Goal: Communication & Community: Answer question/provide support

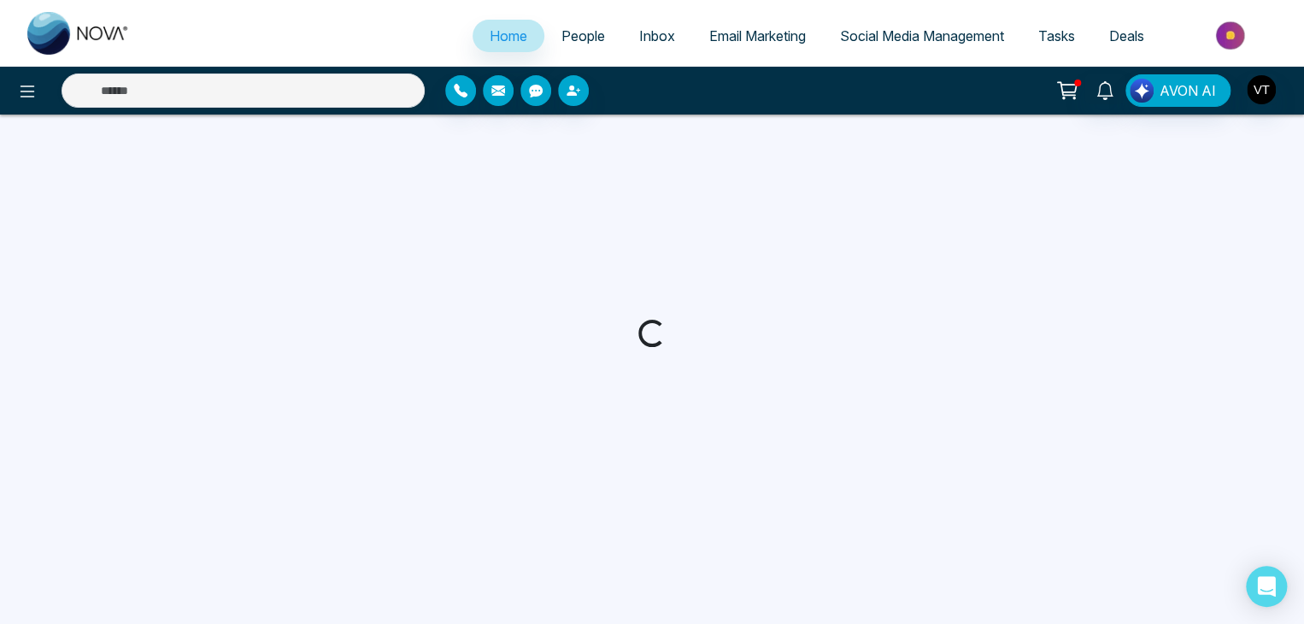
select select "*"
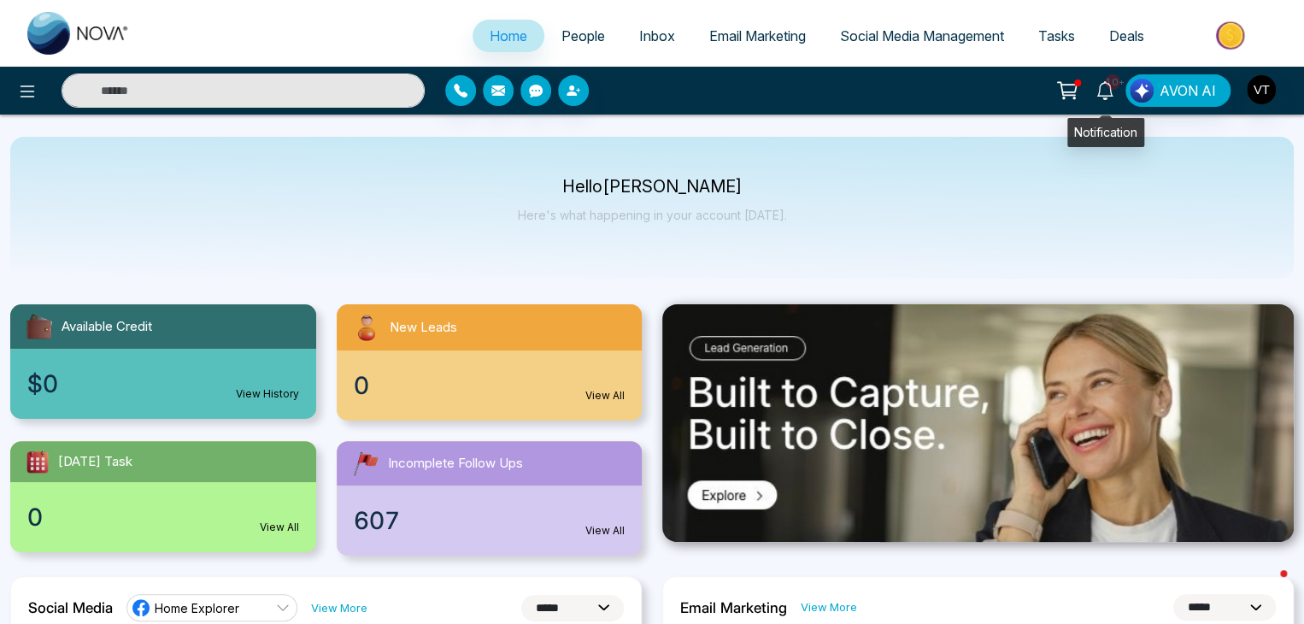
click at [1112, 91] on icon at bounding box center [1104, 90] width 16 height 19
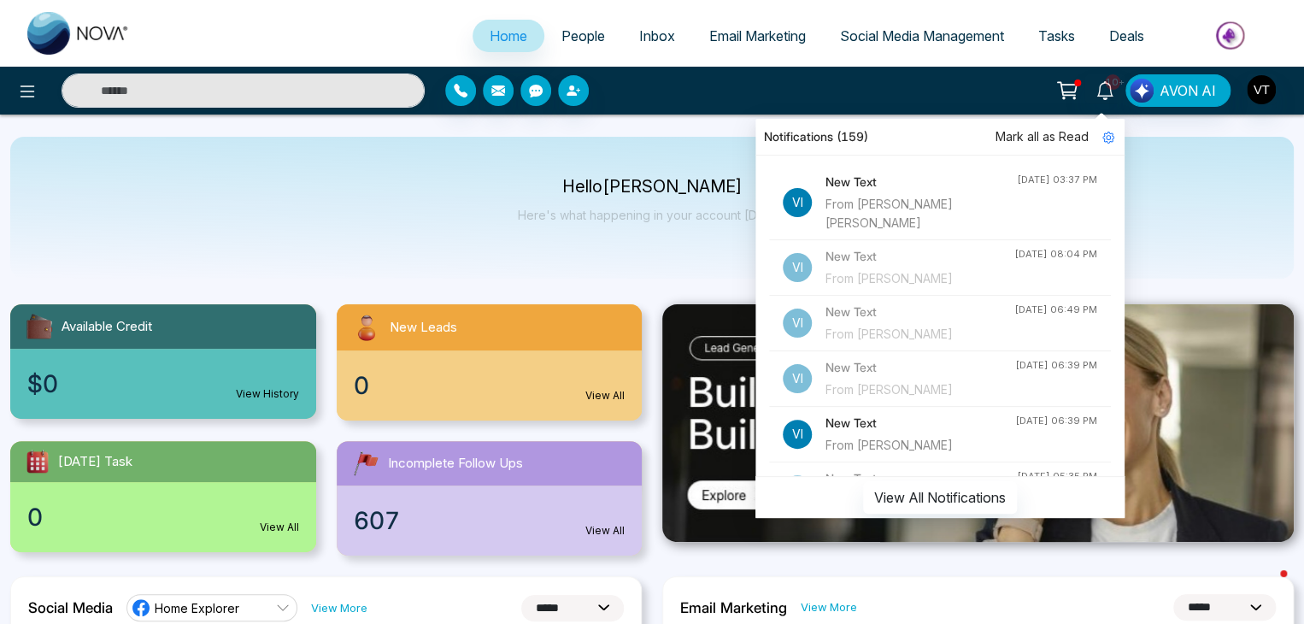
click at [862, 196] on div "From [PERSON_NAME] [PERSON_NAME]" at bounding box center [921, 214] width 191 height 38
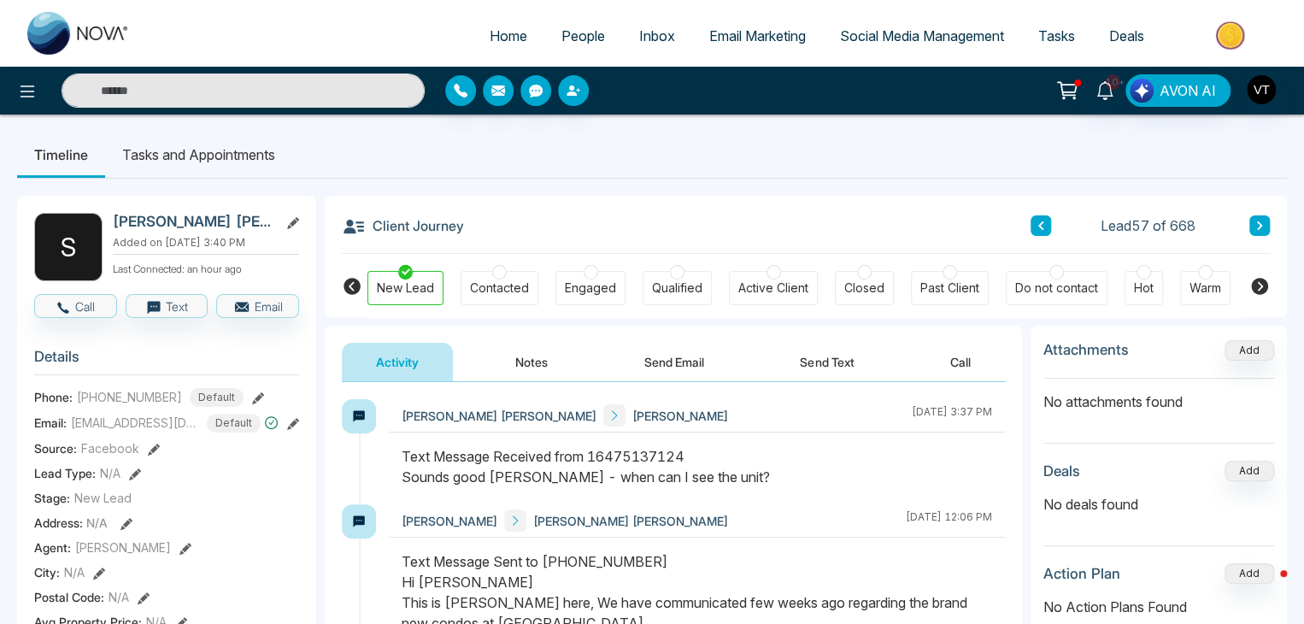
click at [832, 358] on button "Send Text" at bounding box center [827, 362] width 122 height 38
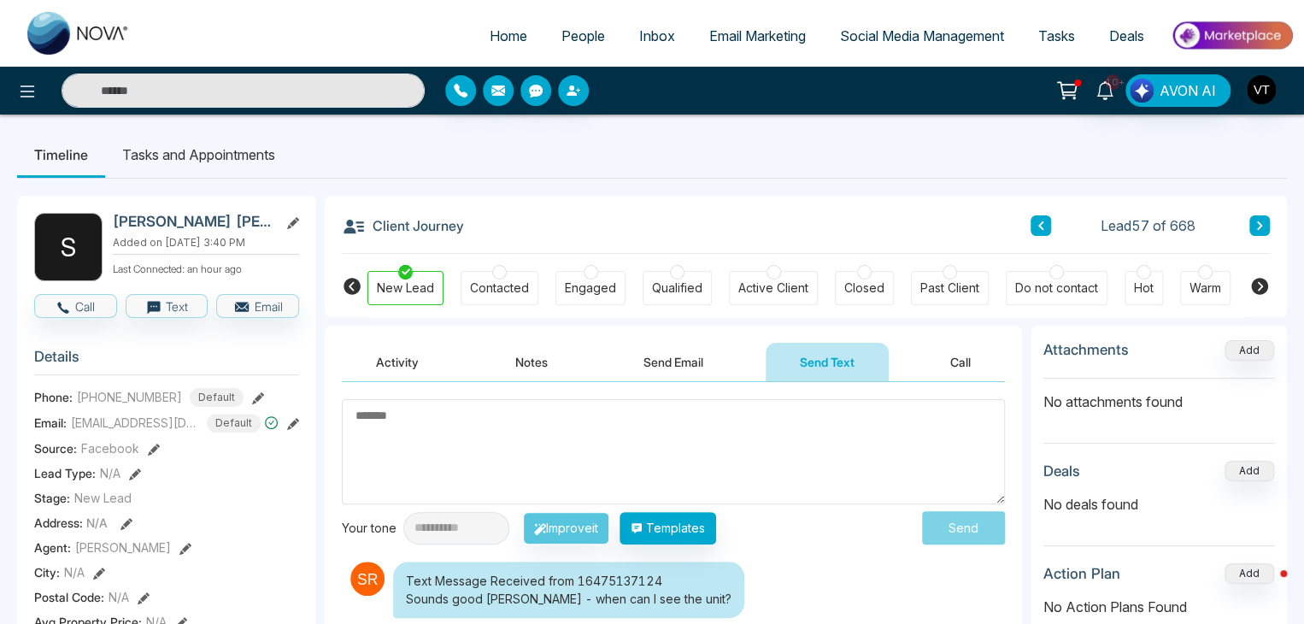
click at [554, 414] on textarea at bounding box center [673, 451] width 663 height 105
type textarea "*"
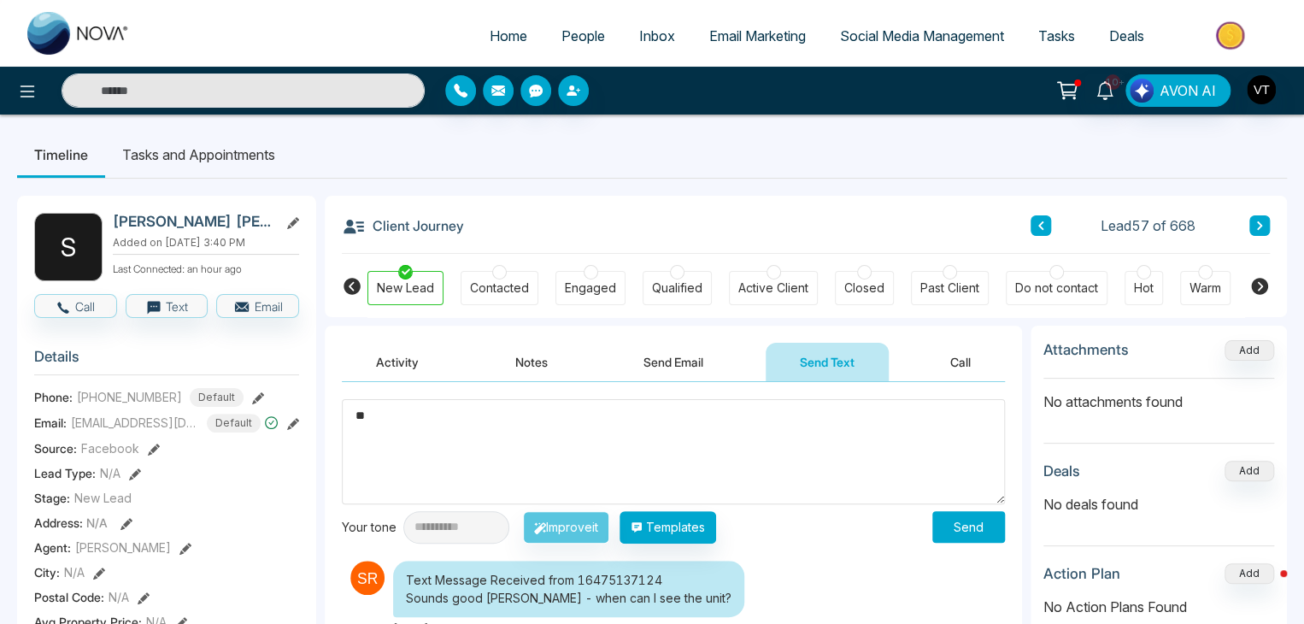
type textarea "*"
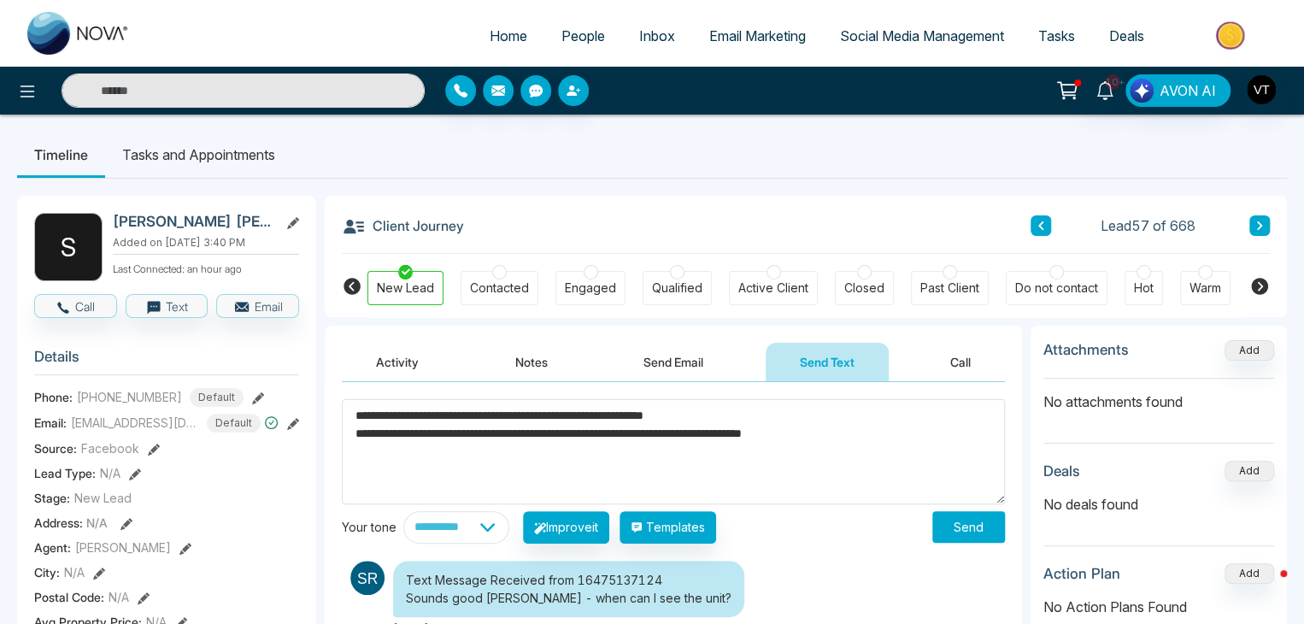
click at [870, 438] on textarea "**********" at bounding box center [673, 451] width 663 height 105
click at [456, 432] on textarea "**********" at bounding box center [673, 451] width 663 height 105
click at [468, 435] on textarea "**********" at bounding box center [673, 451] width 663 height 105
click at [461, 432] on textarea "**********" at bounding box center [673, 451] width 663 height 105
click at [875, 428] on textarea "**********" at bounding box center [673, 451] width 663 height 105
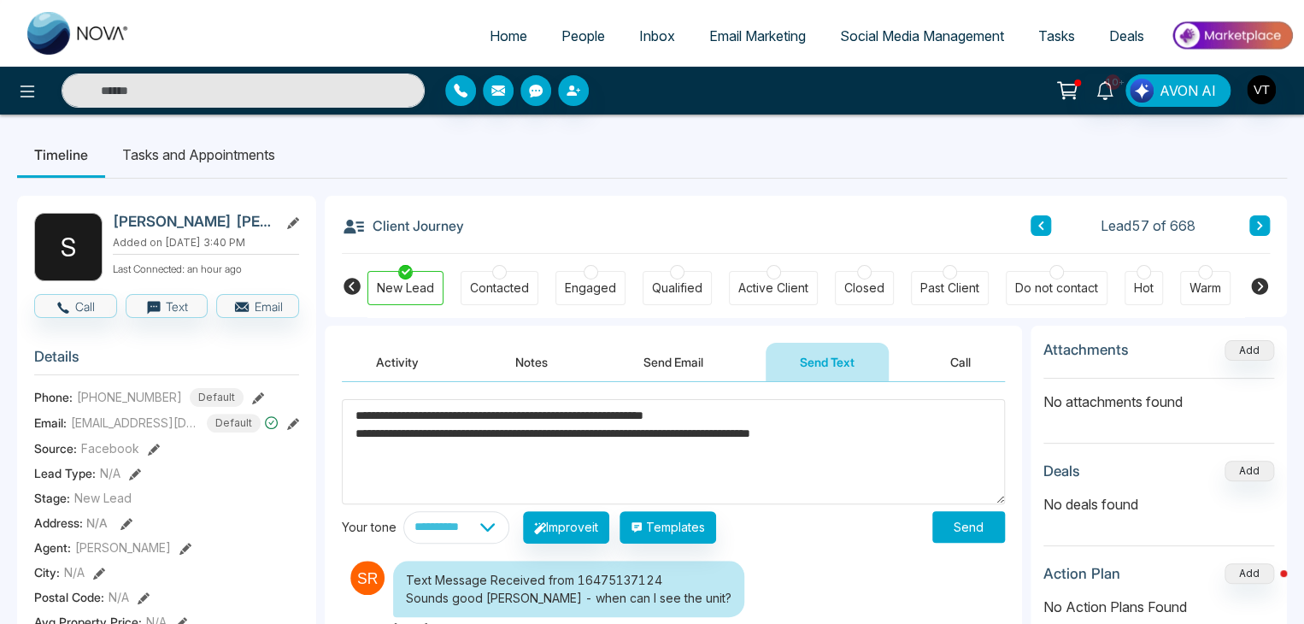
drag, startPoint x: 595, startPoint y: 437, endPoint x: 603, endPoint y: 432, distance: 10.0
click at [595, 435] on textarea "**********" at bounding box center [673, 451] width 663 height 105
click at [799, 462] on textarea "**********" at bounding box center [673, 451] width 663 height 105
type textarea "**********"
click at [957, 528] on button "Send" at bounding box center [968, 527] width 73 height 32
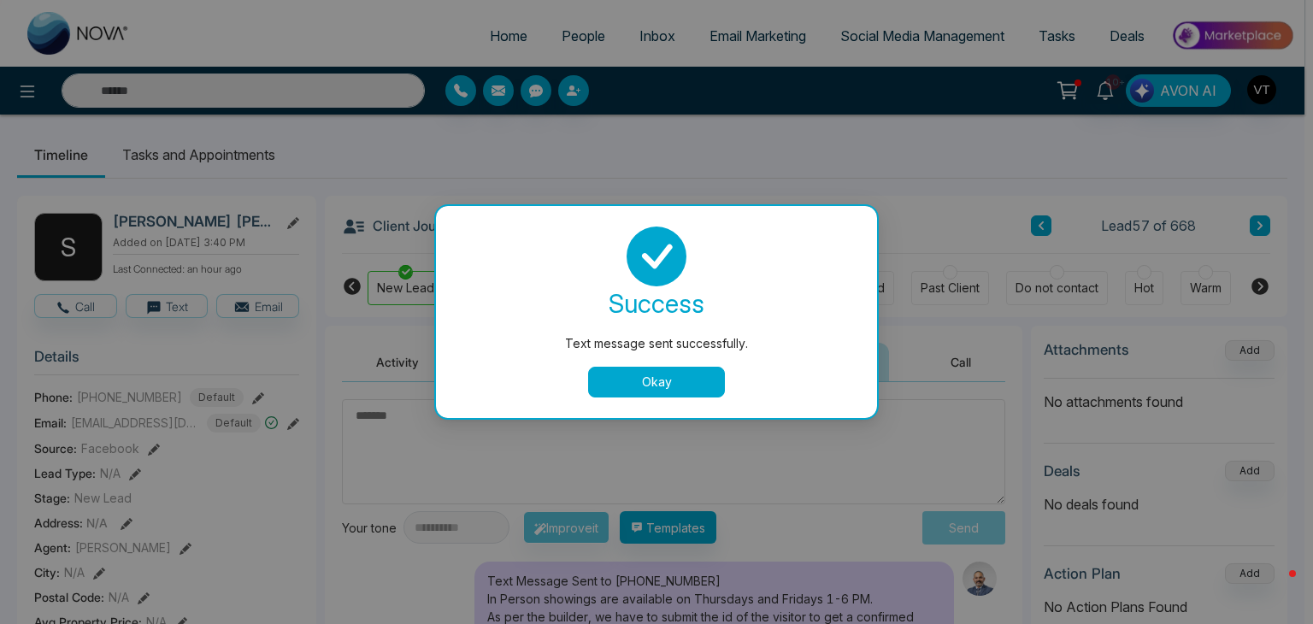
click at [700, 382] on button "Okay" at bounding box center [656, 382] width 137 height 31
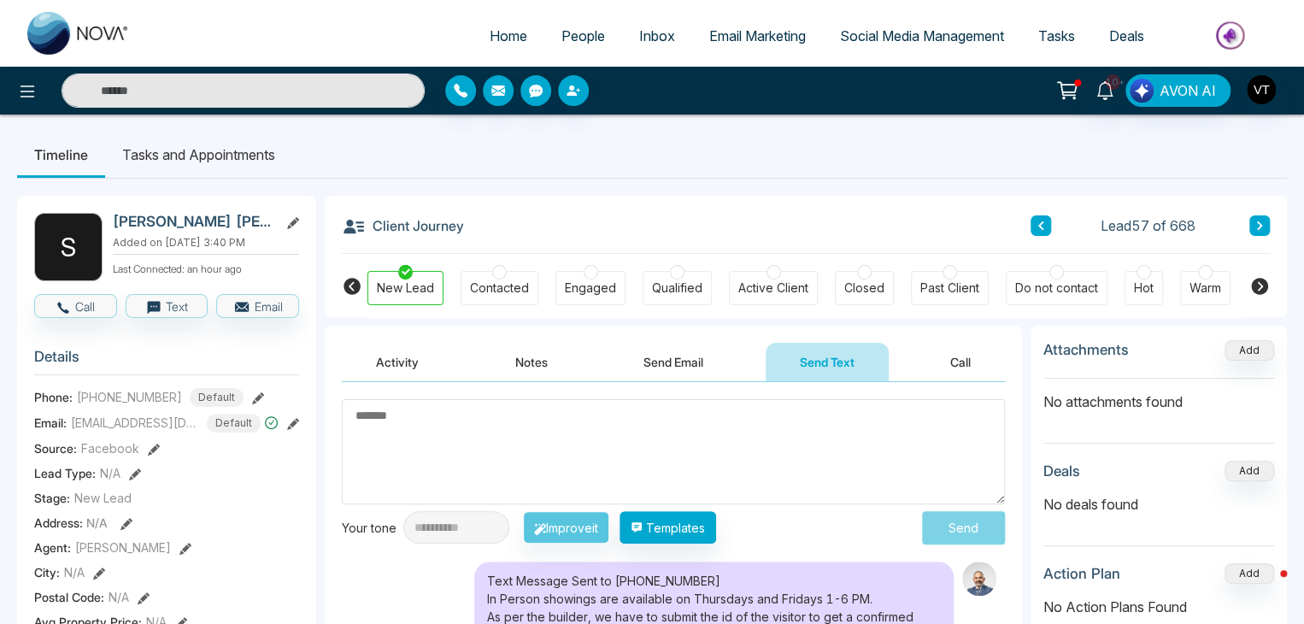
click at [568, 34] on span "People" at bounding box center [583, 35] width 44 height 17
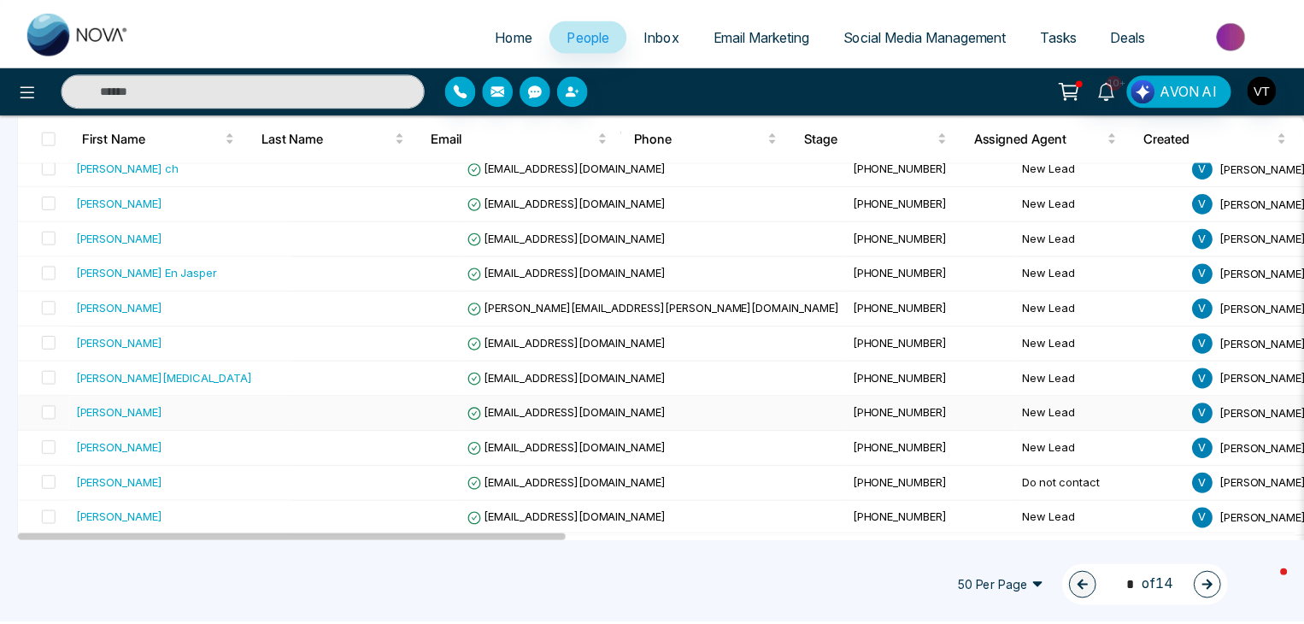
scroll to position [940, 0]
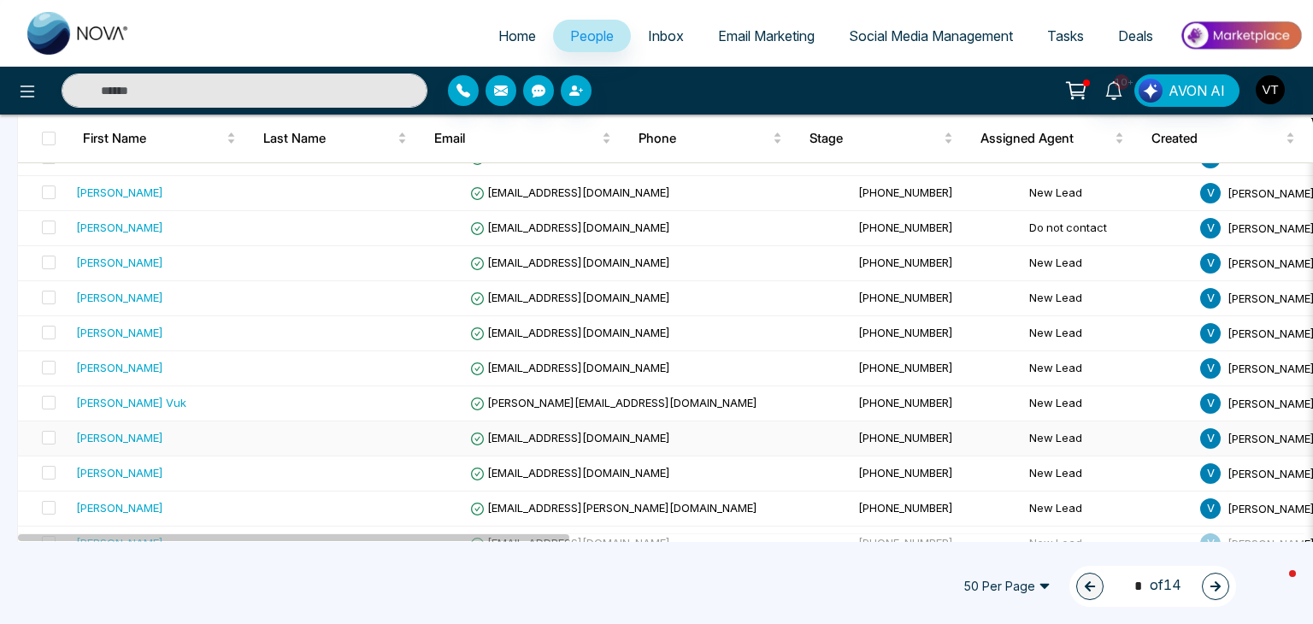
click at [111, 432] on div "[PERSON_NAME]" at bounding box center [119, 437] width 87 height 17
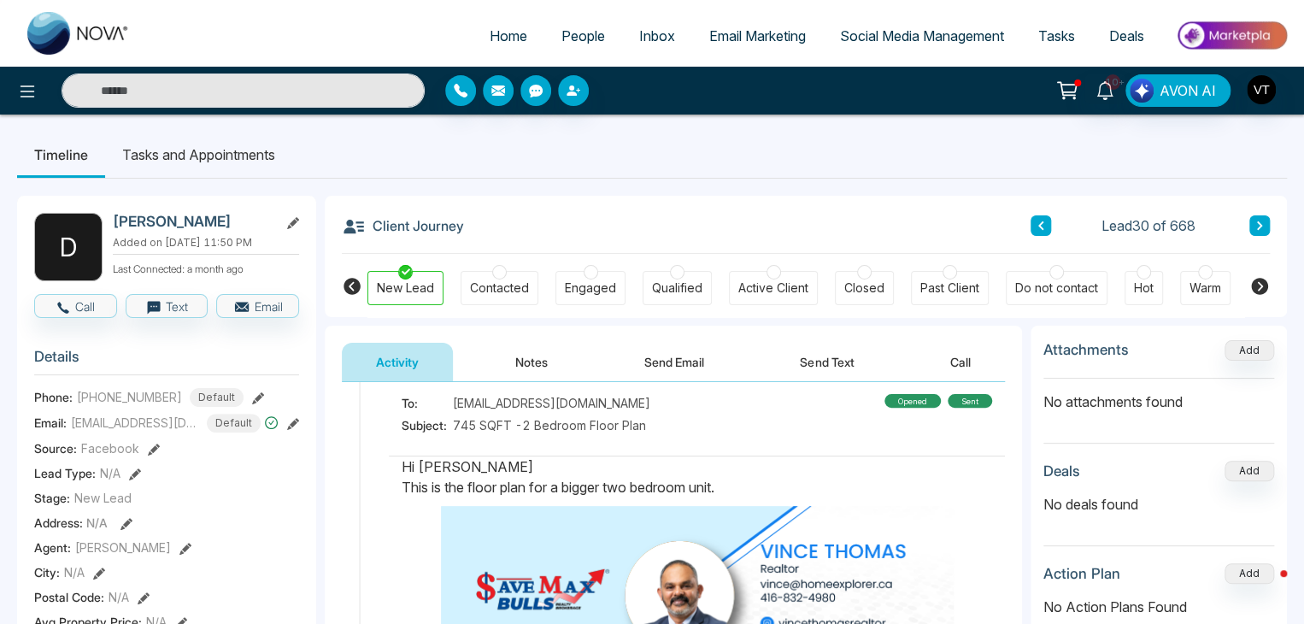
scroll to position [81, 0]
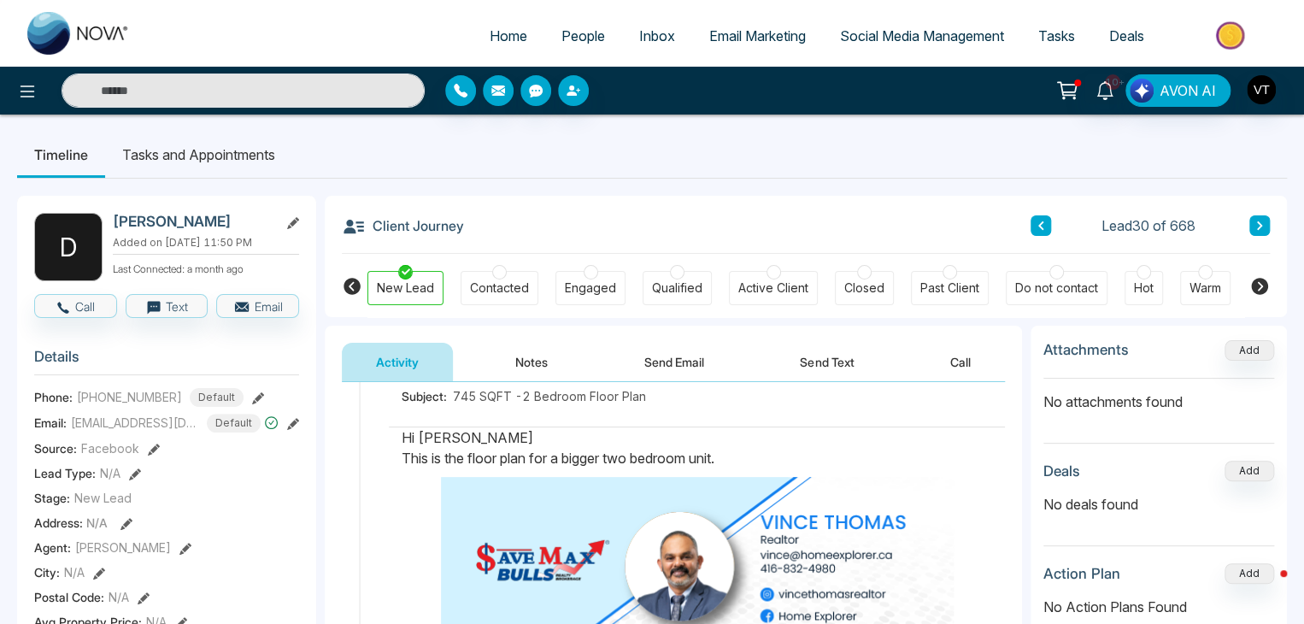
click at [843, 366] on button "Send Text" at bounding box center [827, 362] width 122 height 38
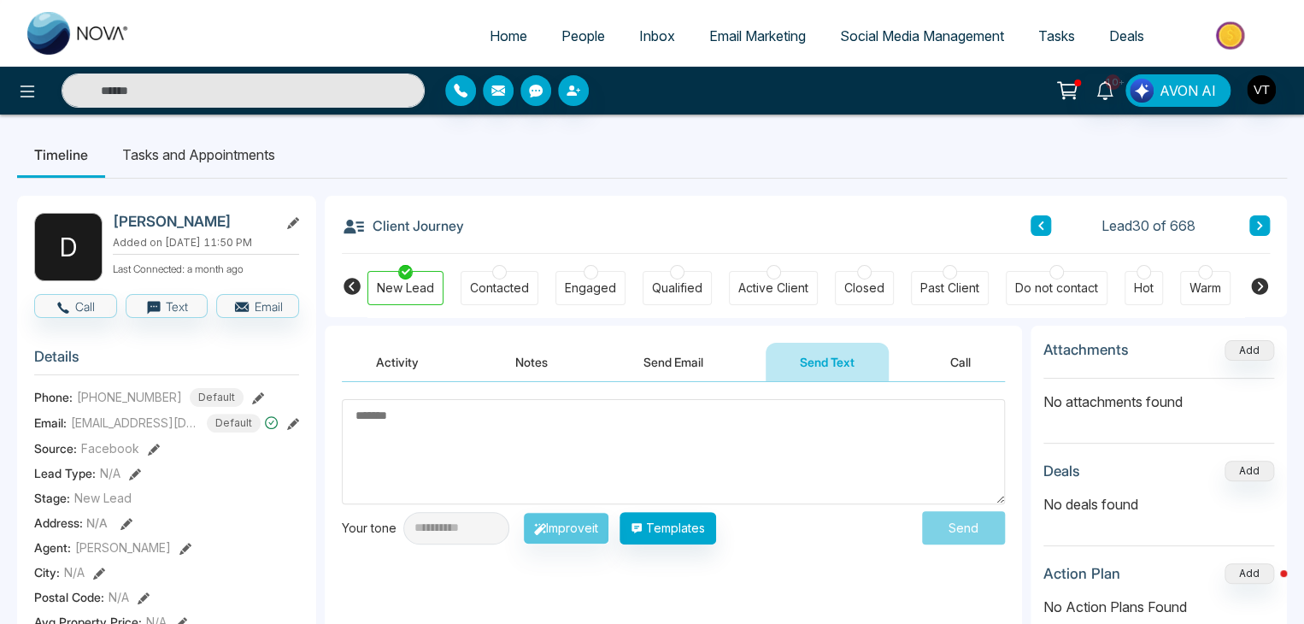
click at [1255, 219] on button at bounding box center [1259, 225] width 21 height 21
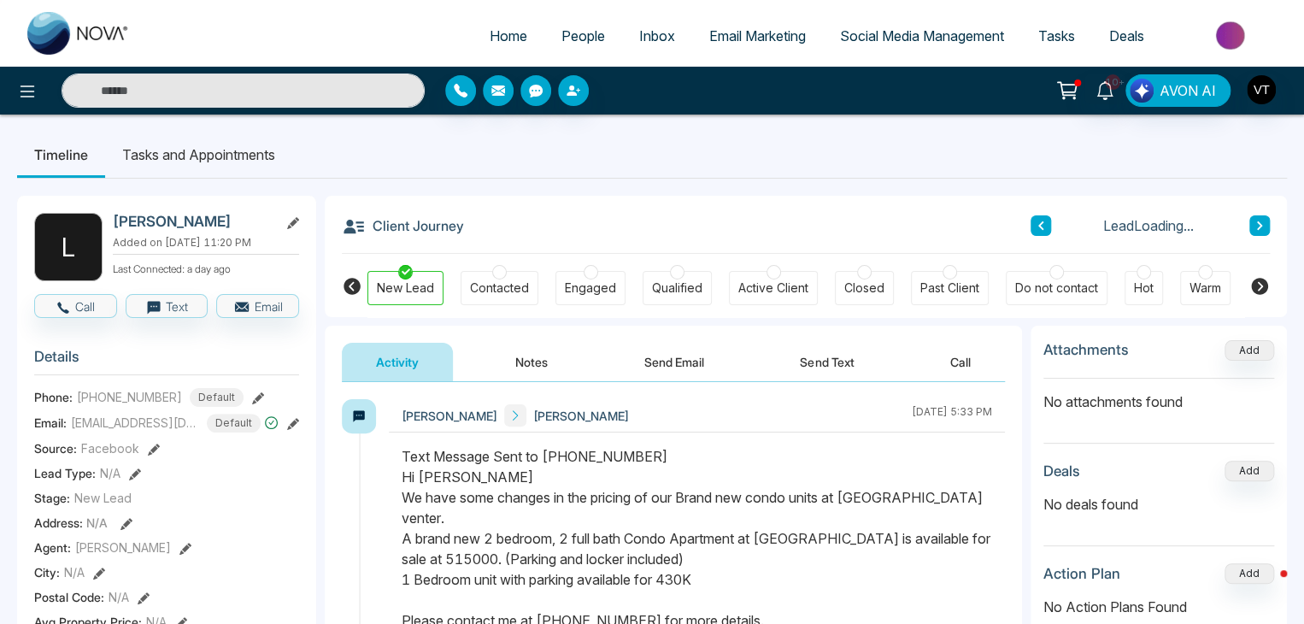
click at [1255, 219] on button at bounding box center [1259, 225] width 21 height 21
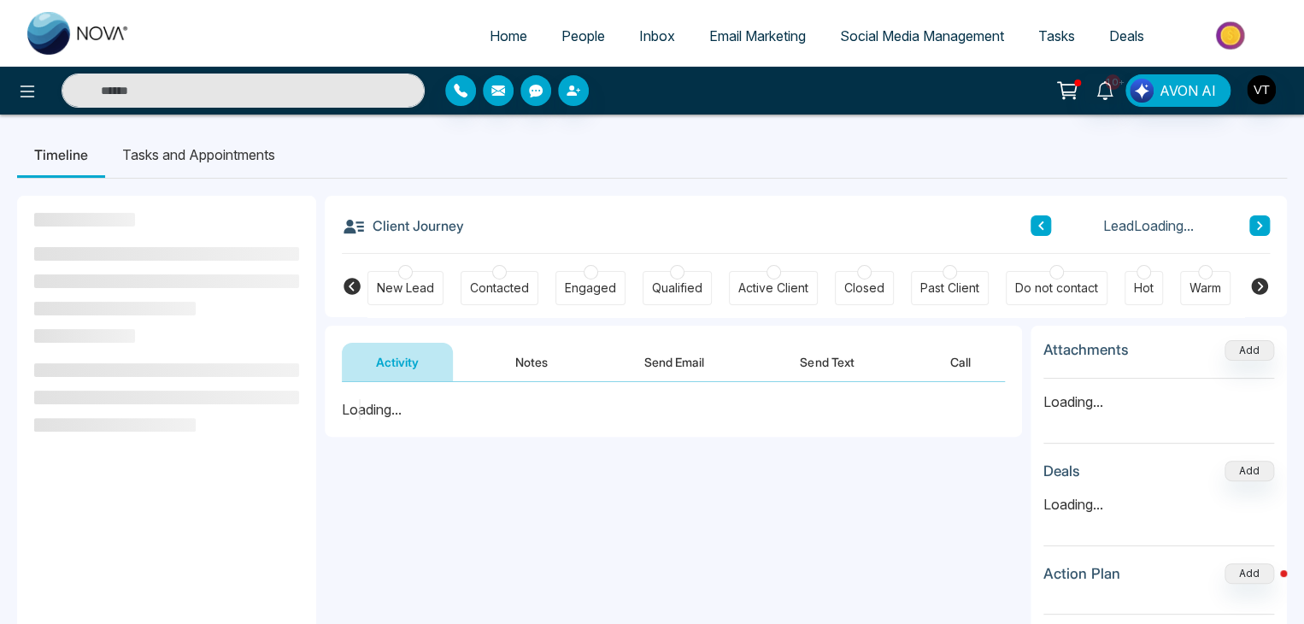
click at [1255, 220] on button at bounding box center [1259, 225] width 21 height 21
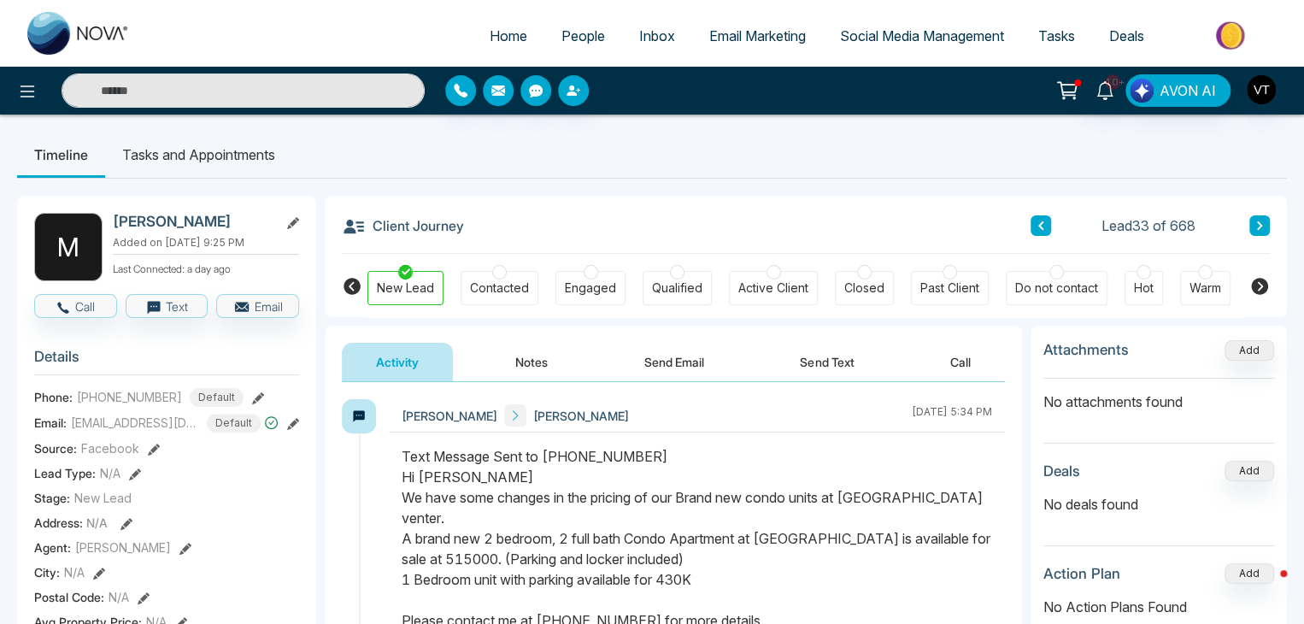
click at [1262, 225] on icon at bounding box center [1259, 225] width 9 height 10
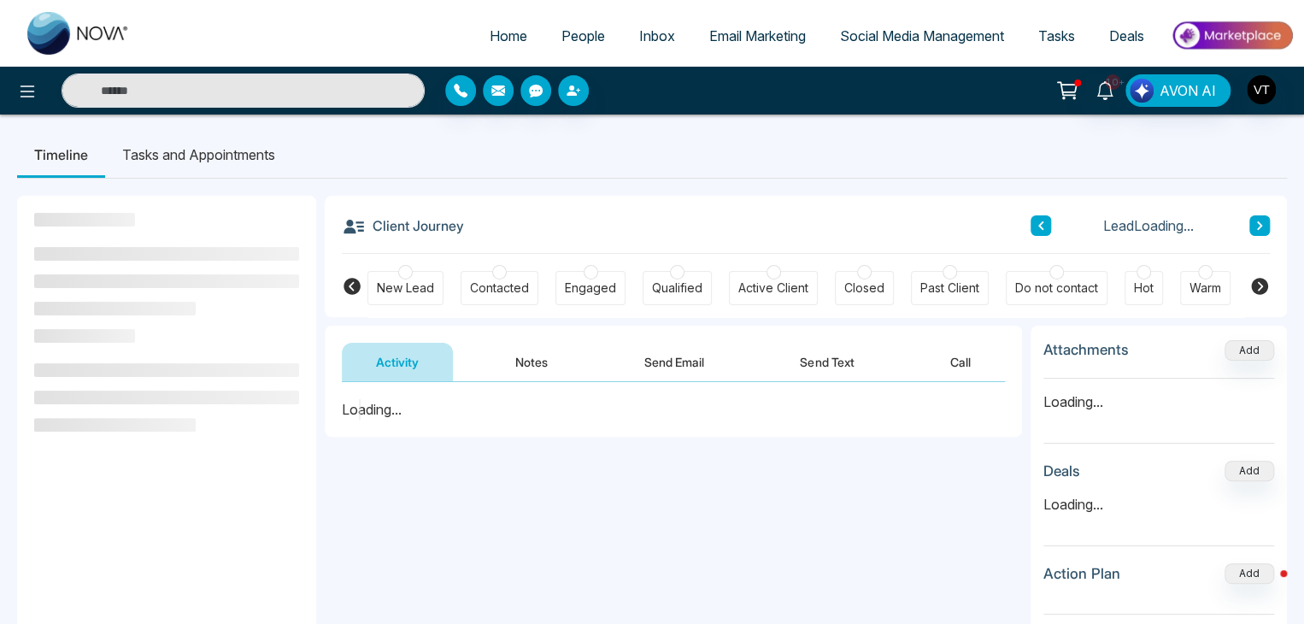
click at [1262, 225] on icon at bounding box center [1259, 225] width 9 height 10
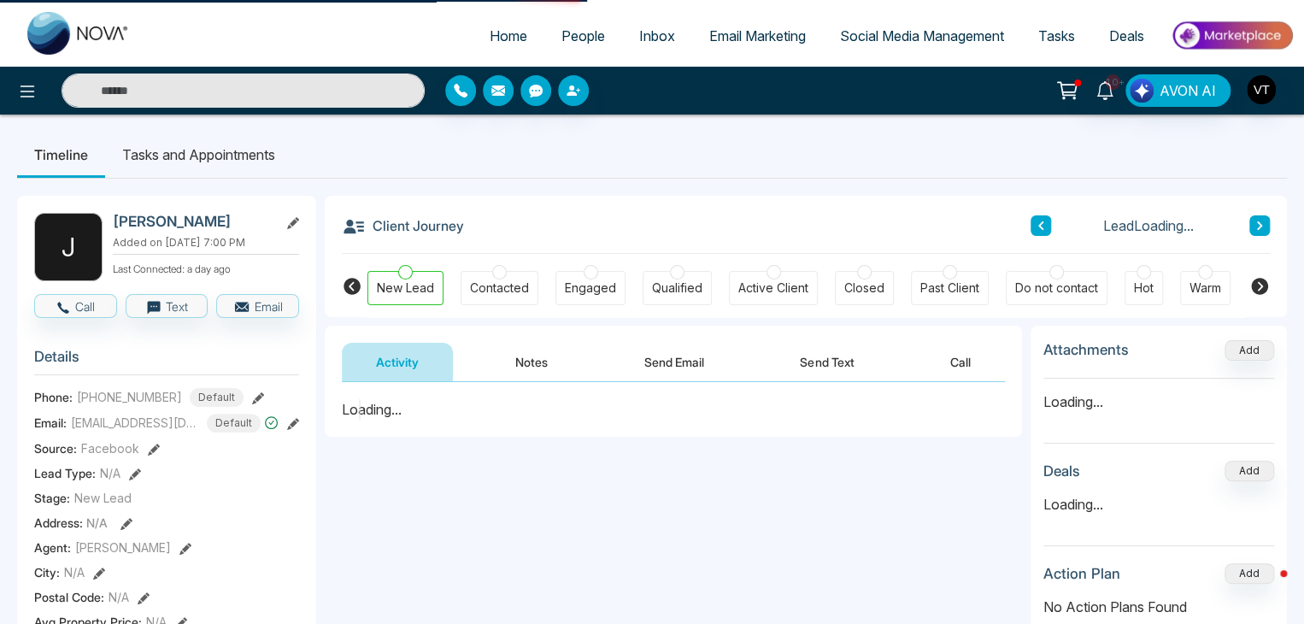
click at [1262, 225] on icon at bounding box center [1259, 225] width 9 height 10
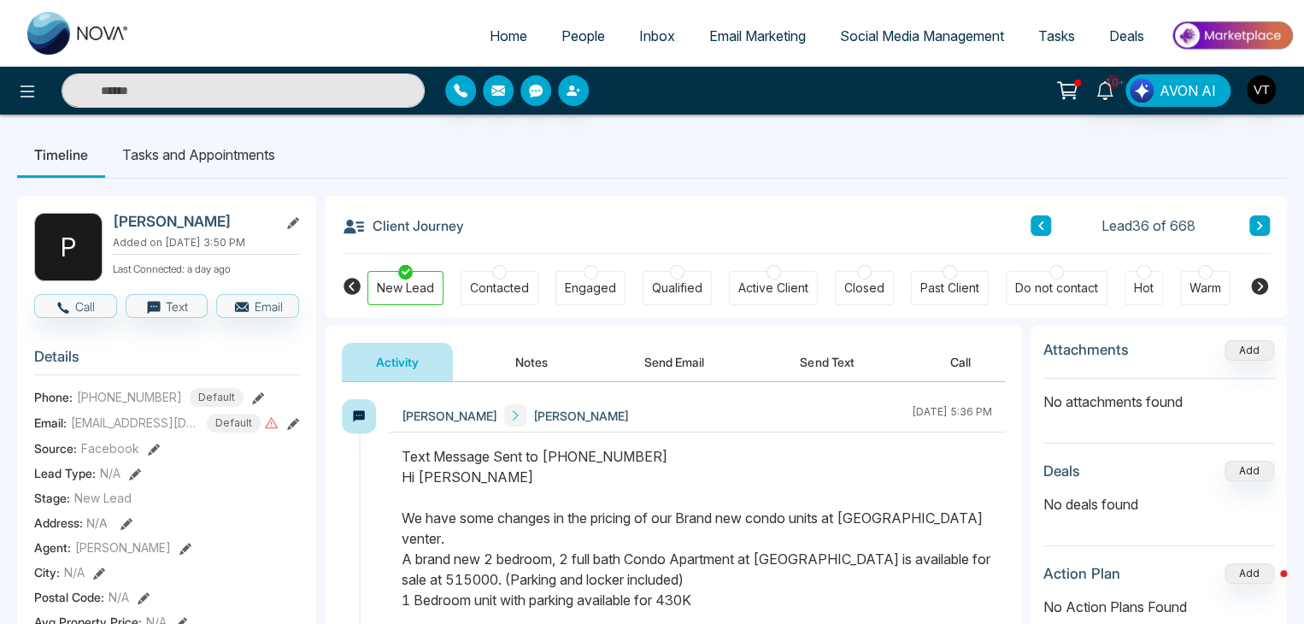
click at [1261, 226] on icon at bounding box center [1259, 225] width 9 height 10
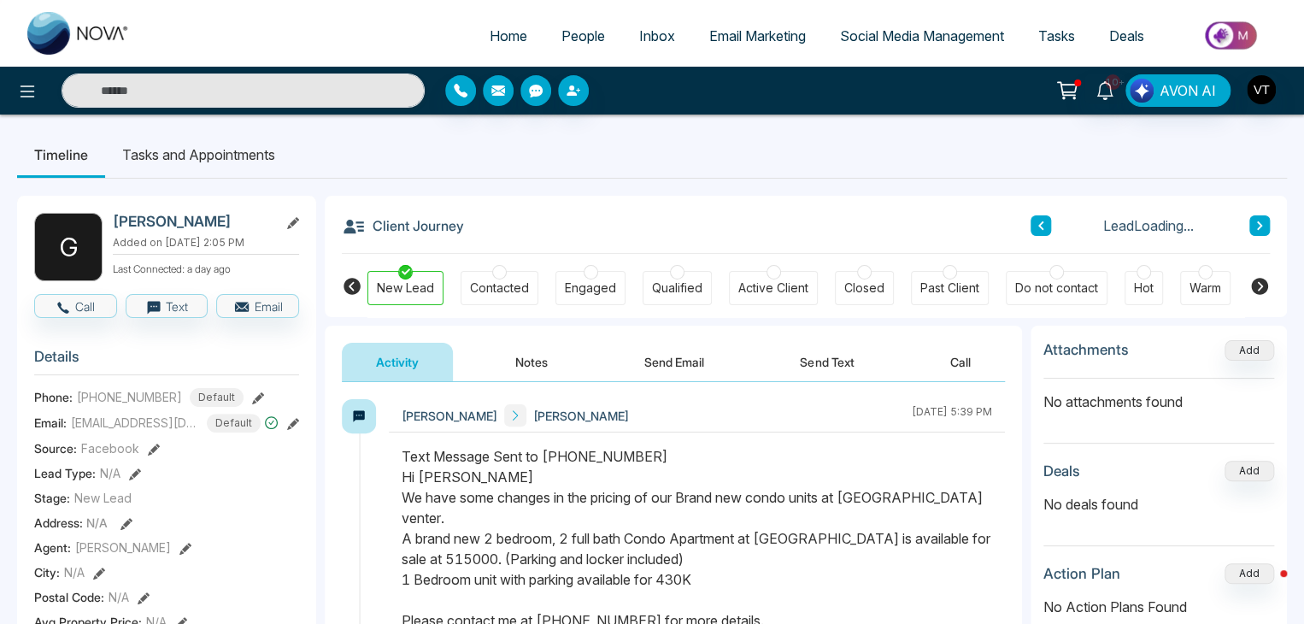
click at [1261, 227] on icon at bounding box center [1259, 225] width 9 height 10
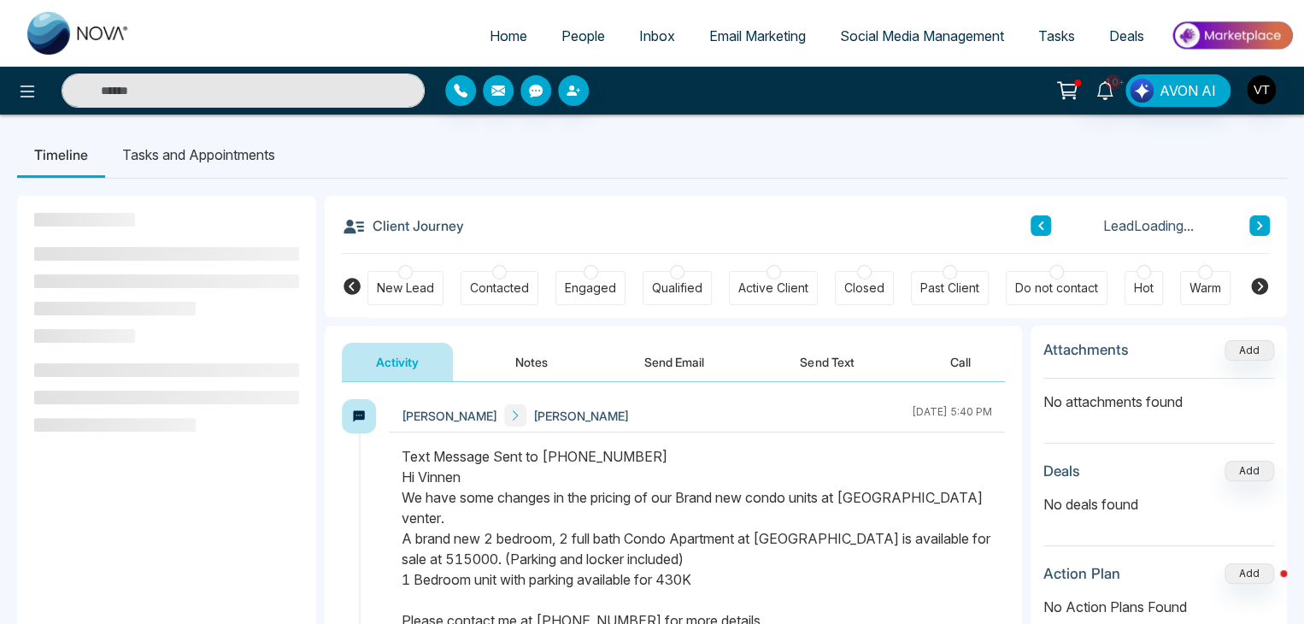
click at [1261, 227] on icon at bounding box center [1259, 225] width 9 height 10
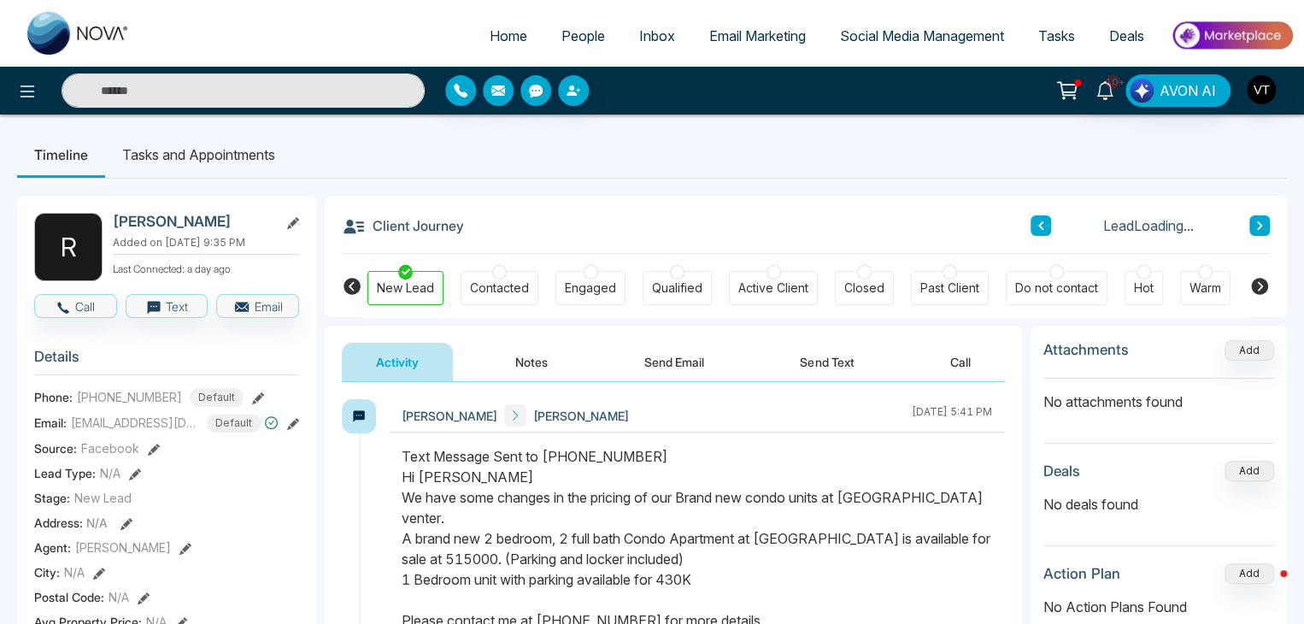
click at [1261, 227] on icon at bounding box center [1259, 225] width 9 height 10
click at [1260, 227] on icon at bounding box center [1259, 225] width 5 height 9
click at [578, 28] on span "People" at bounding box center [583, 35] width 44 height 17
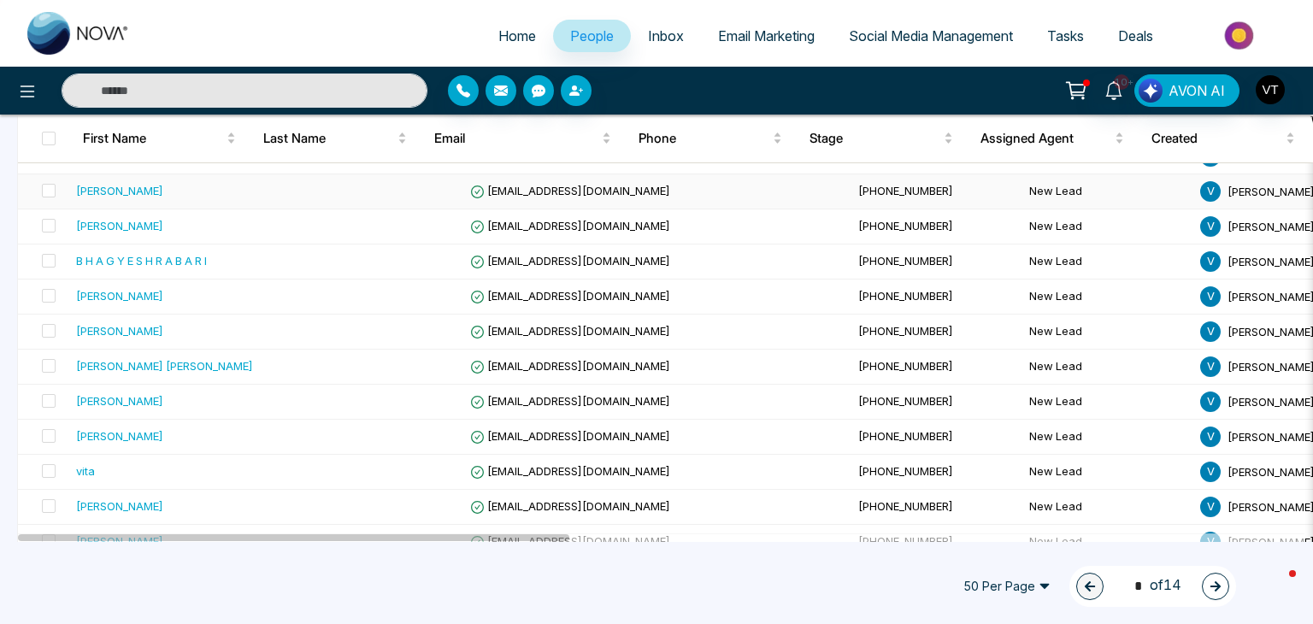
scroll to position [1555, 0]
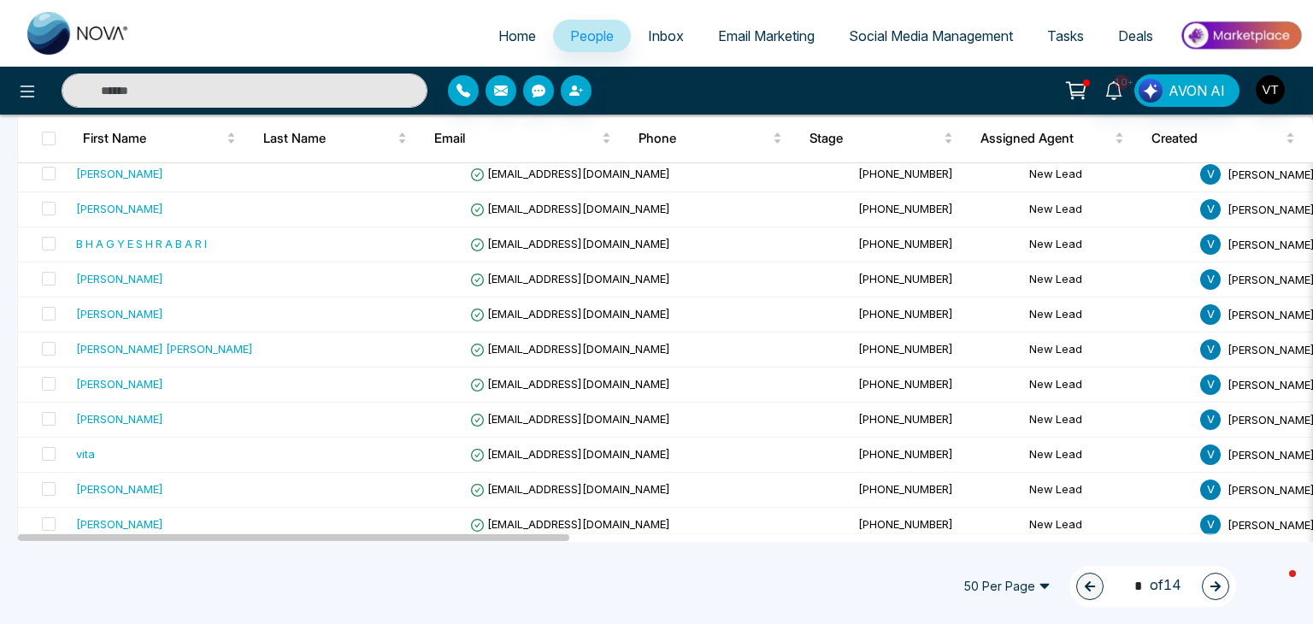
click at [1223, 589] on button "button" at bounding box center [1215, 586] width 27 height 27
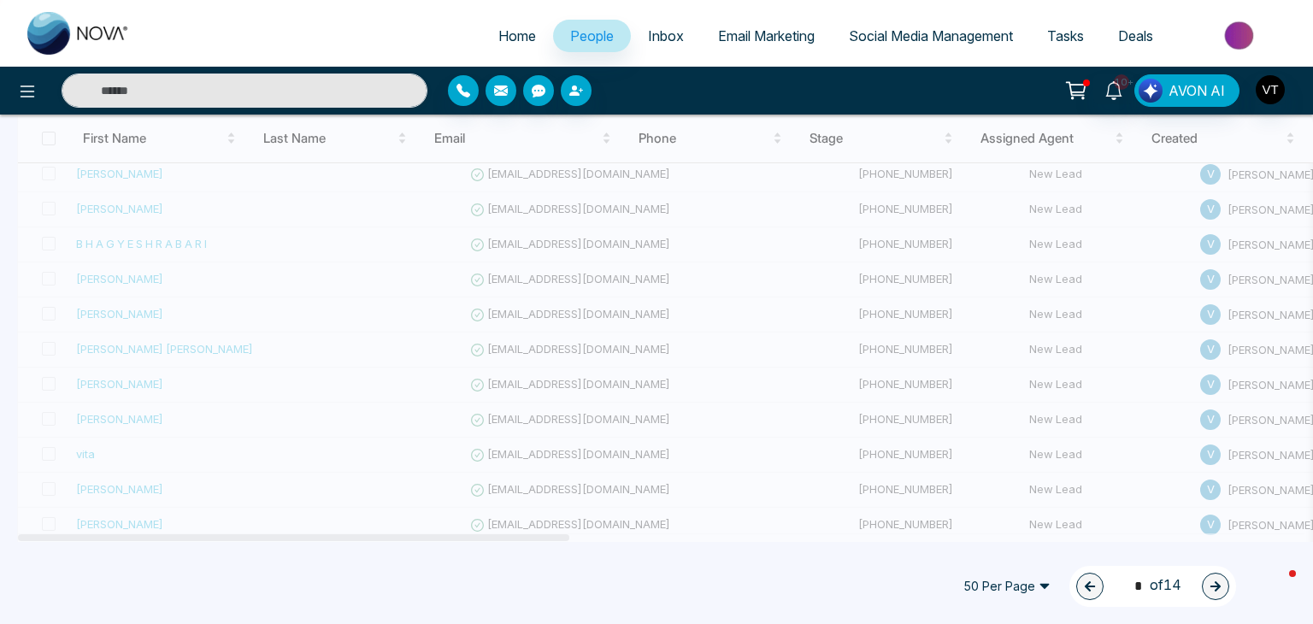
type input "*"
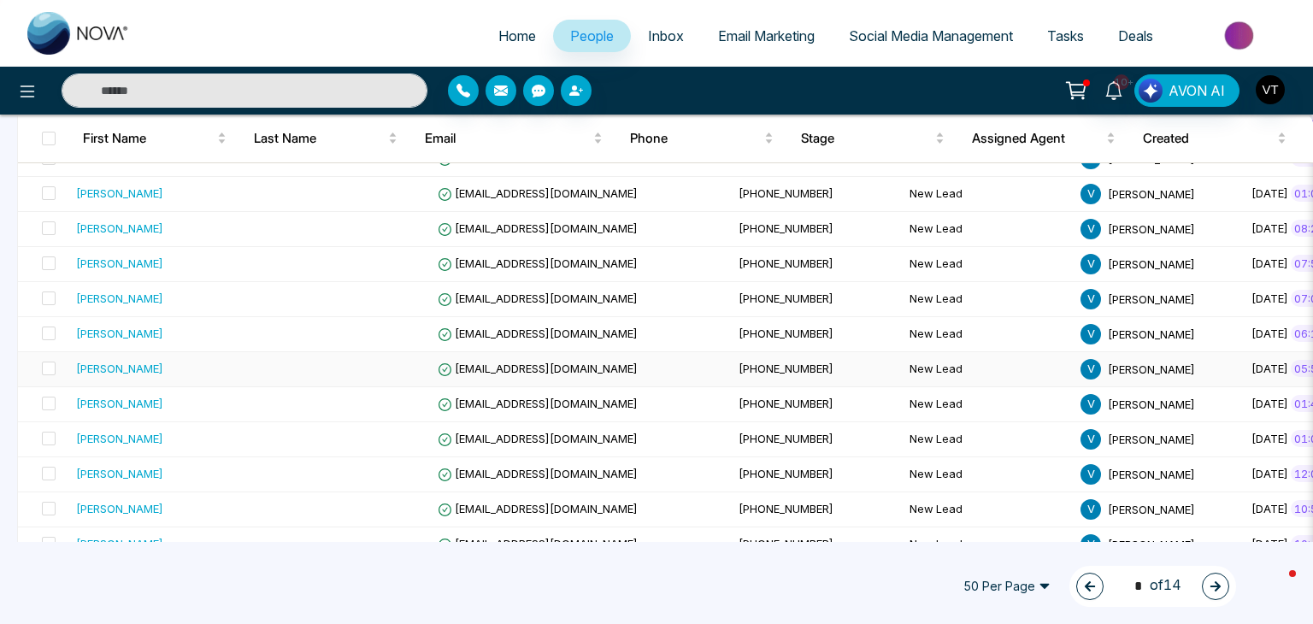
scroll to position [1042, 0]
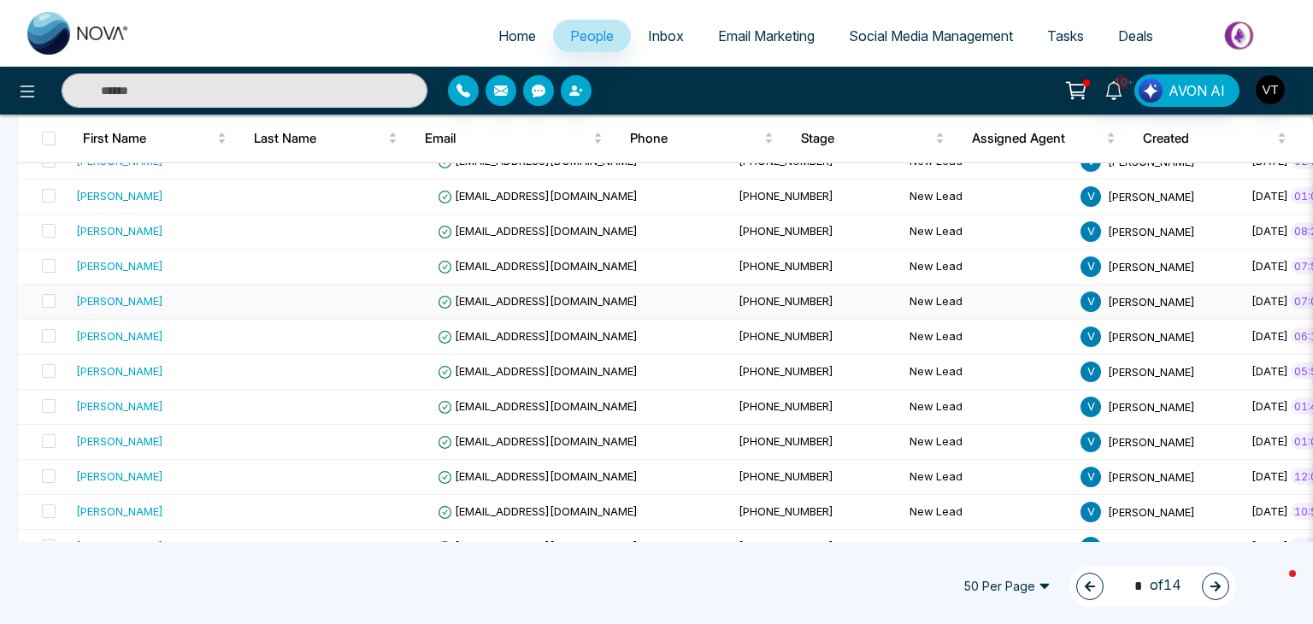
click at [115, 295] on div "[PERSON_NAME]" at bounding box center [119, 300] width 87 height 17
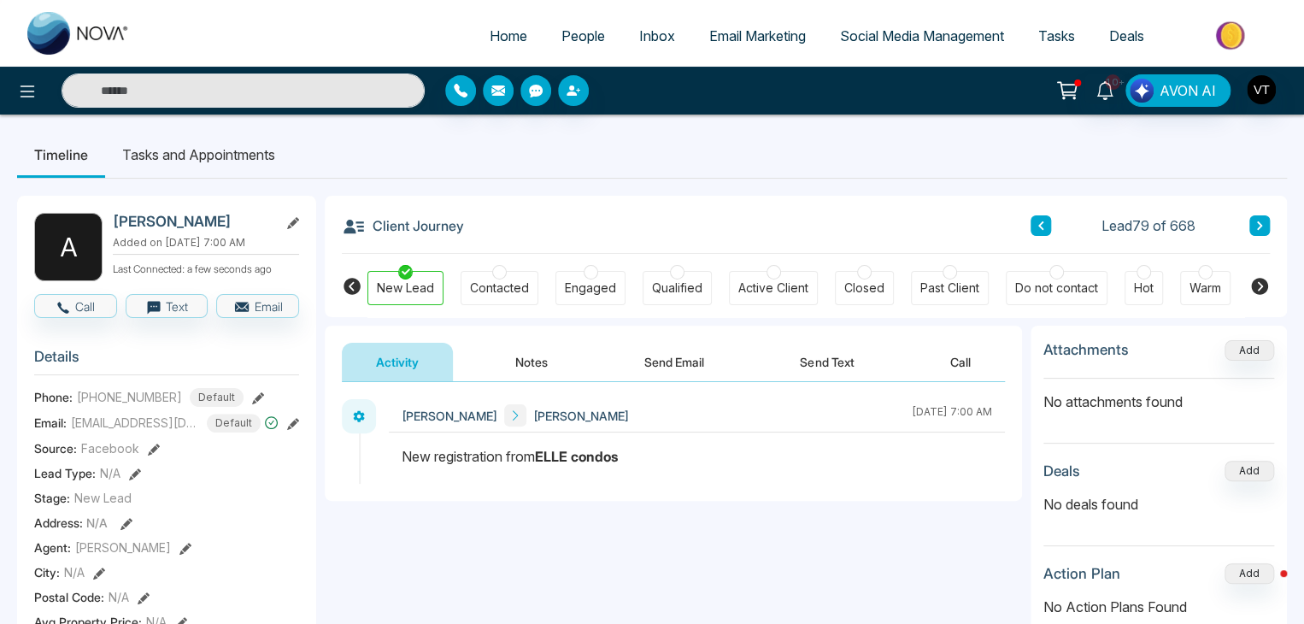
click at [1039, 227] on icon at bounding box center [1041, 225] width 9 height 10
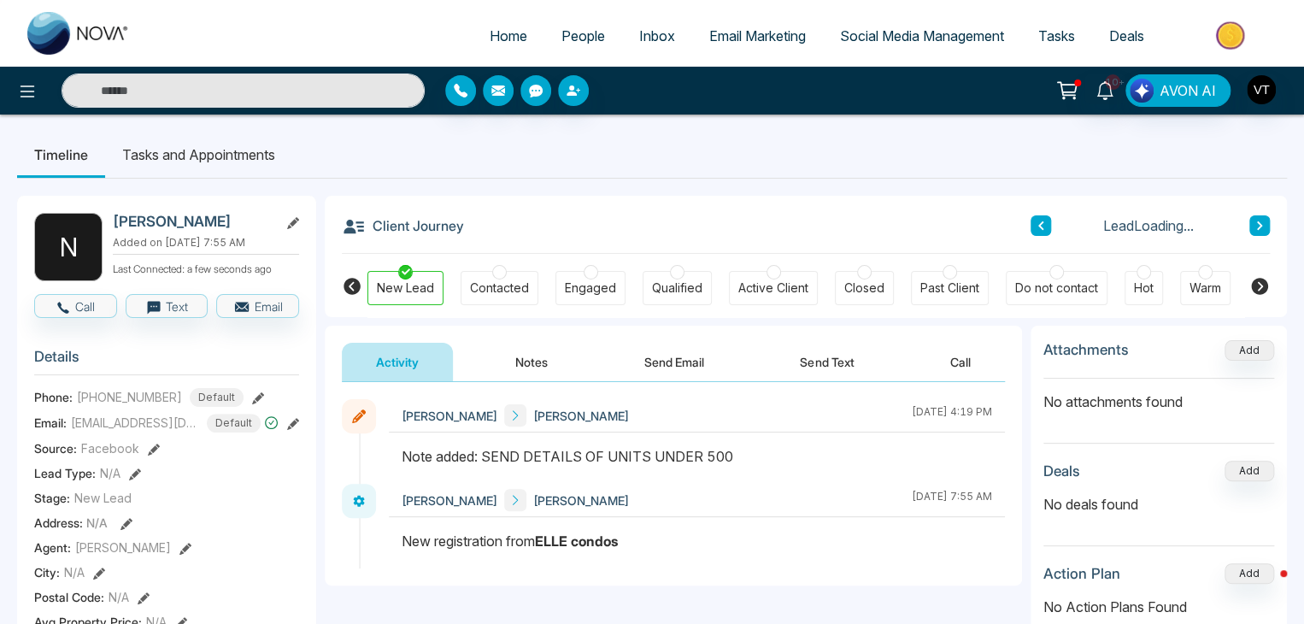
click at [1039, 226] on icon at bounding box center [1040, 225] width 5 height 9
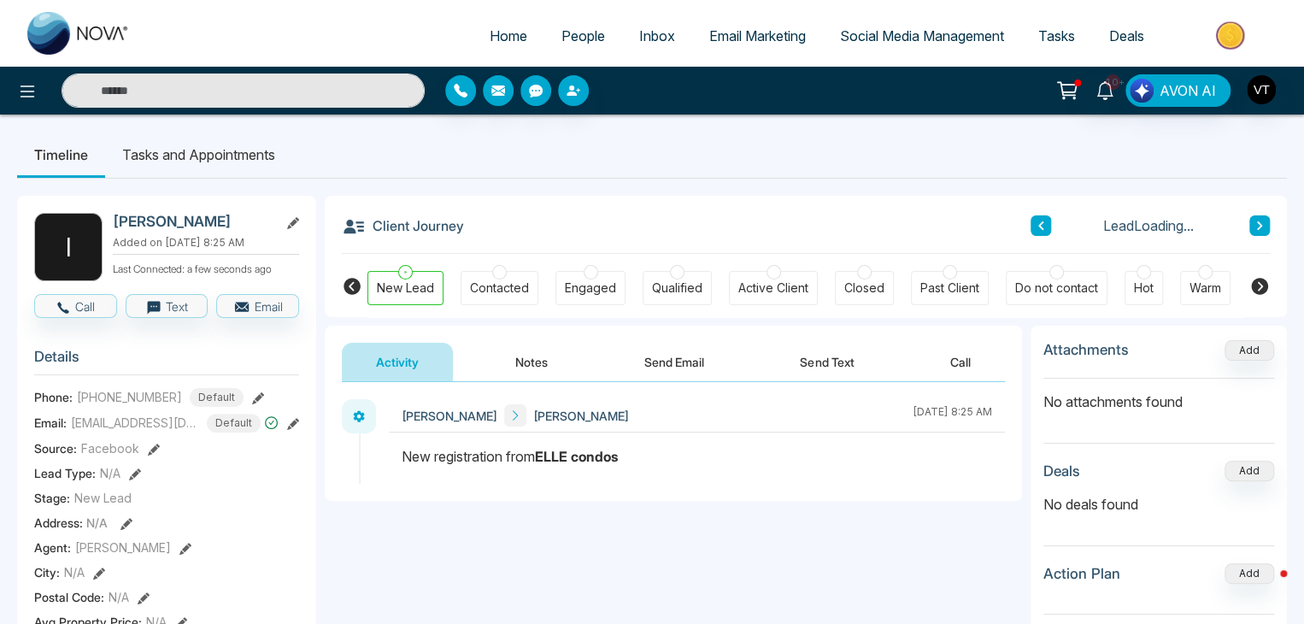
click at [1039, 226] on icon at bounding box center [1040, 225] width 5 height 9
click at [1037, 226] on icon at bounding box center [1041, 225] width 9 height 10
click at [566, 28] on span "People" at bounding box center [583, 35] width 44 height 17
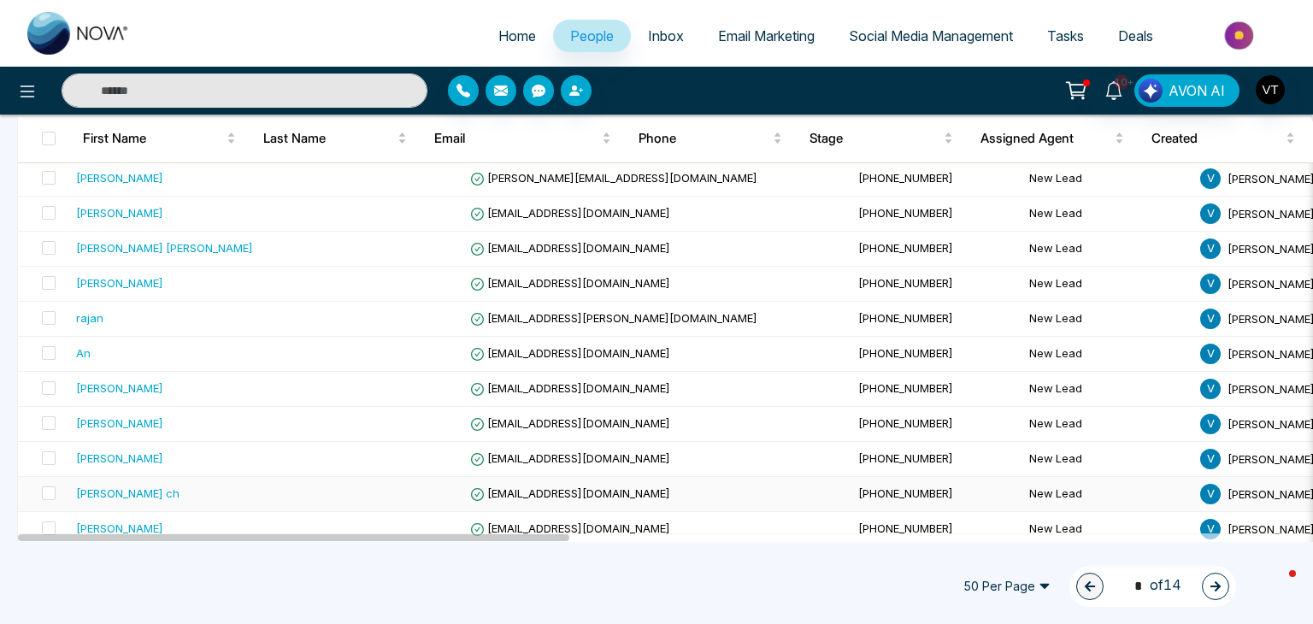
scroll to position [427, 0]
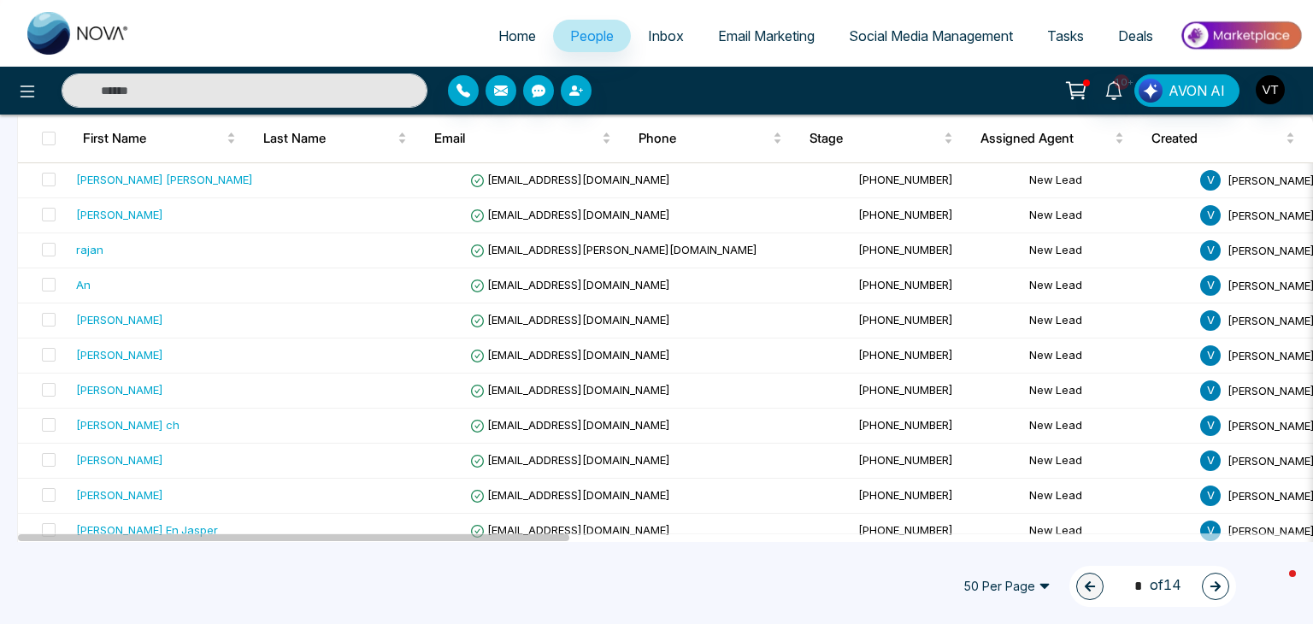
click at [1216, 582] on icon "button" at bounding box center [1215, 586] width 10 height 10
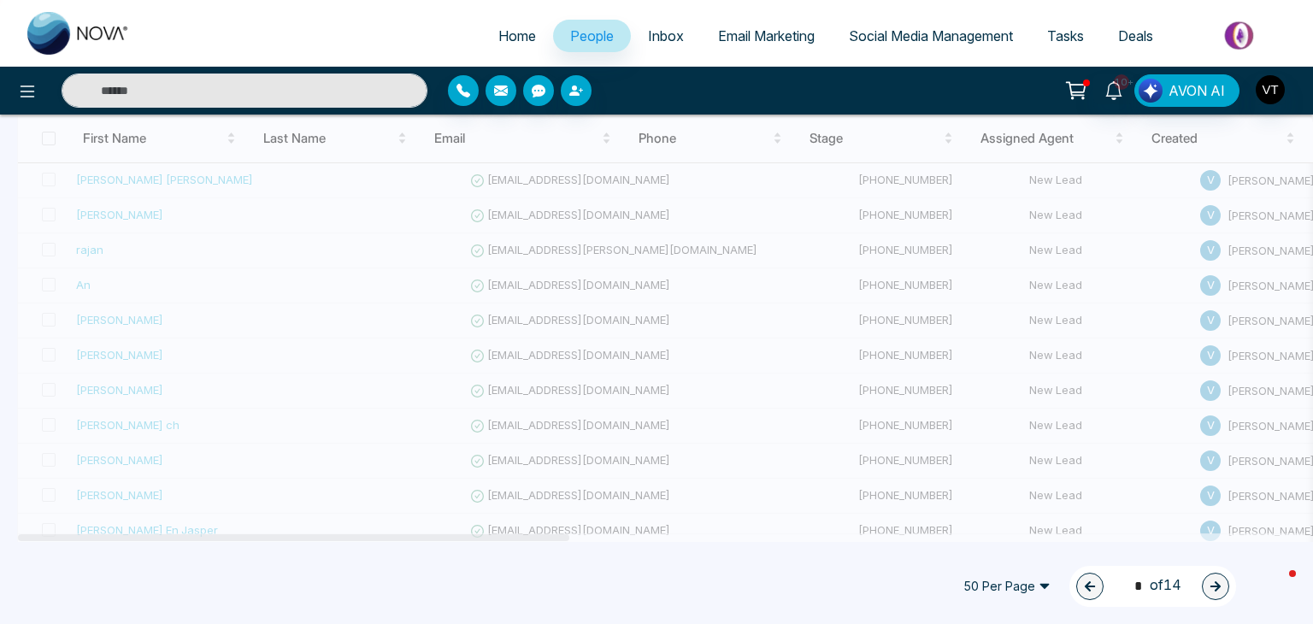
type input "*"
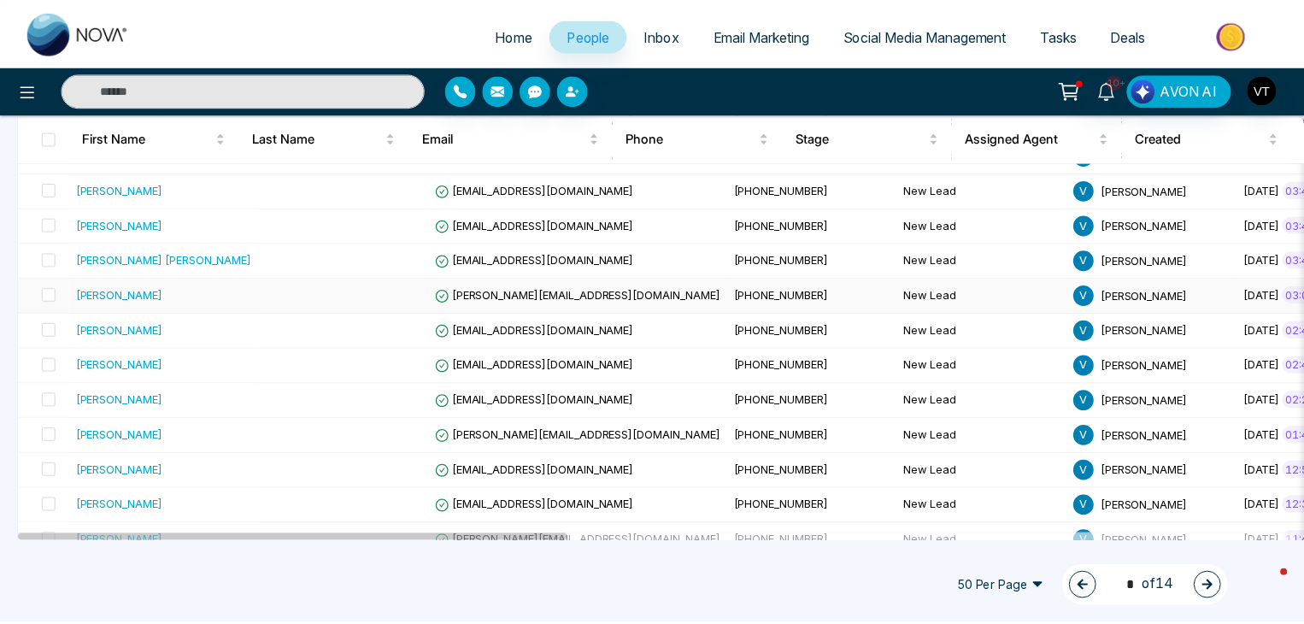
scroll to position [342, 0]
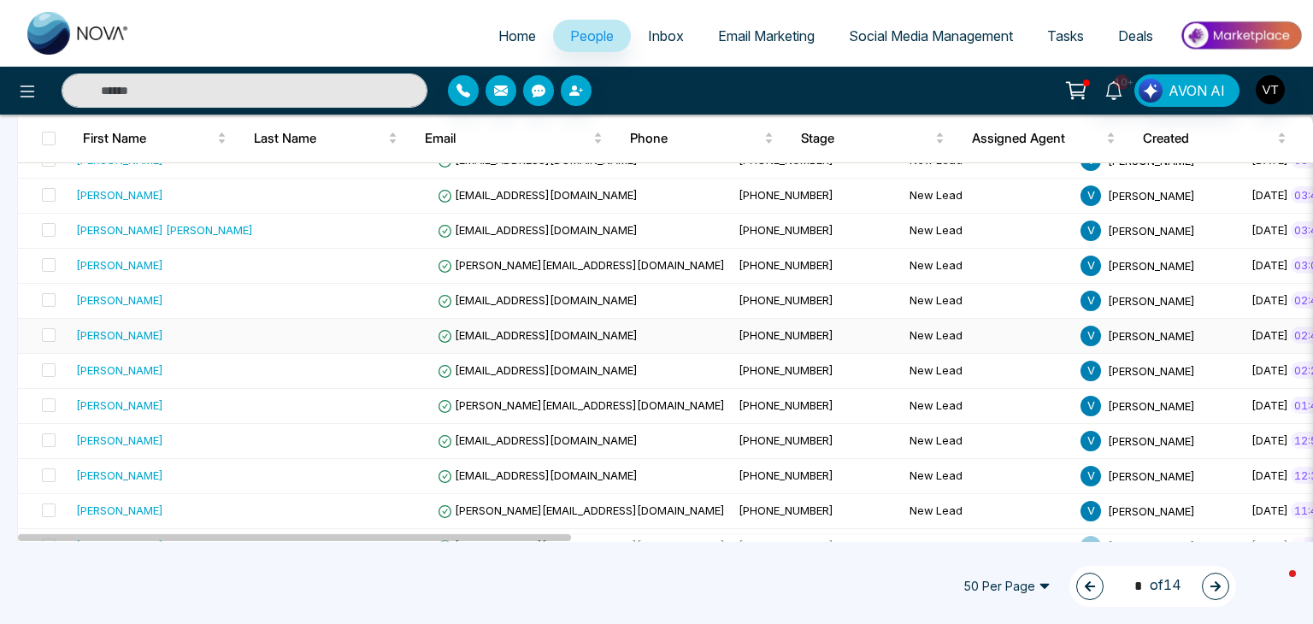
click at [101, 336] on div "[PERSON_NAME]" at bounding box center [119, 334] width 87 height 17
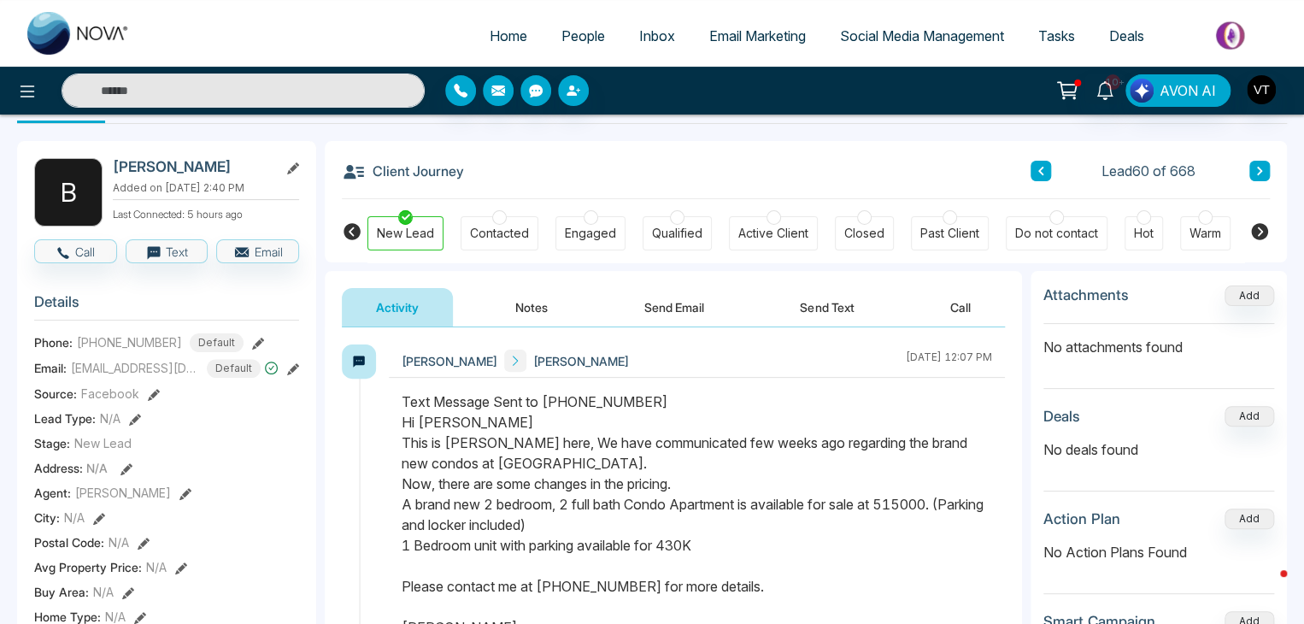
scroll to position [85, 0]
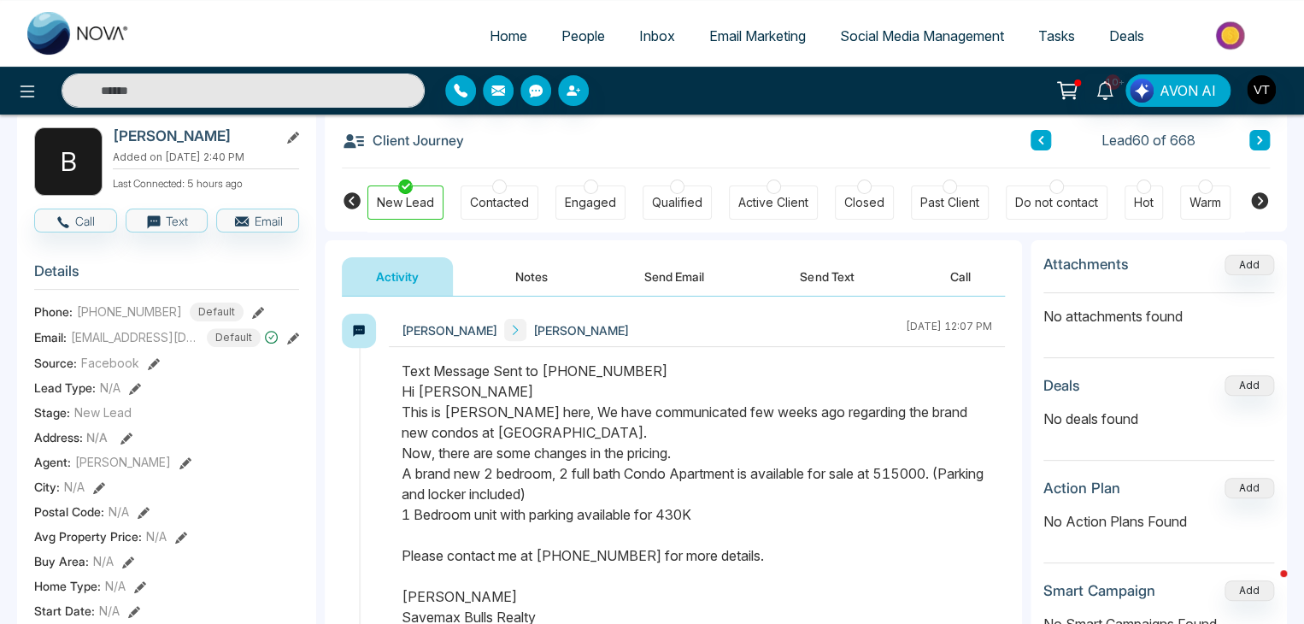
click at [537, 276] on button "Notes" at bounding box center [531, 276] width 101 height 38
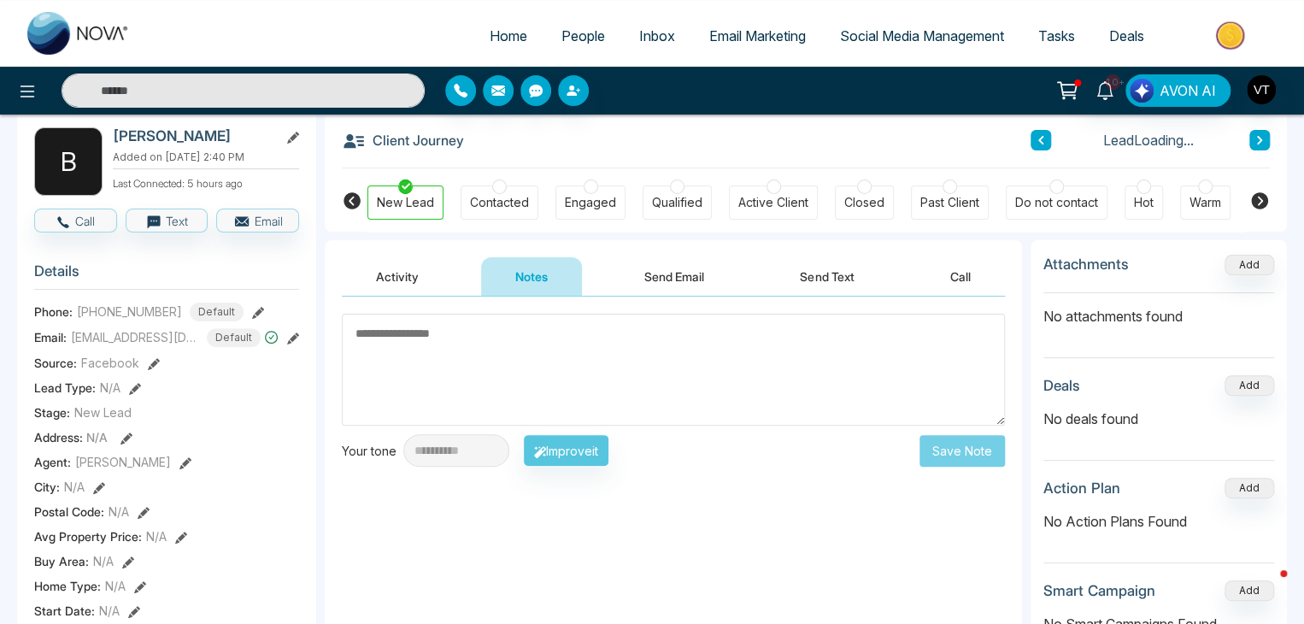
click at [506, 353] on textarea at bounding box center [673, 370] width 663 height 112
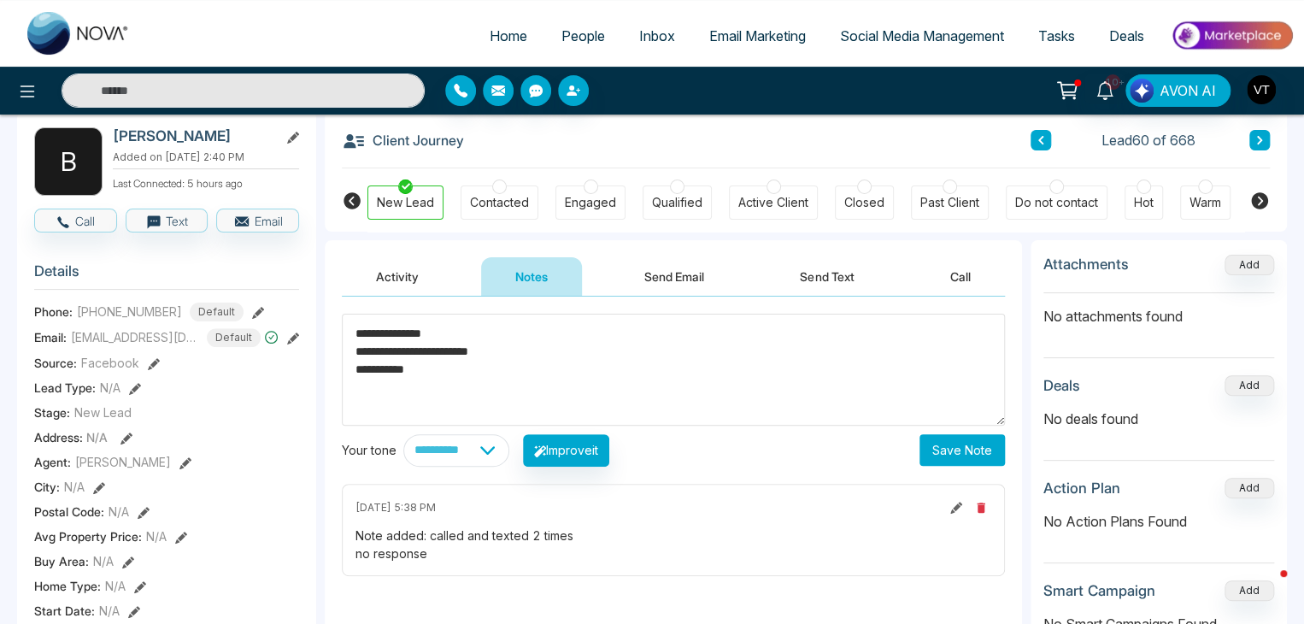
type textarea "**********"
click at [991, 450] on button "Save Note" at bounding box center [962, 450] width 85 height 32
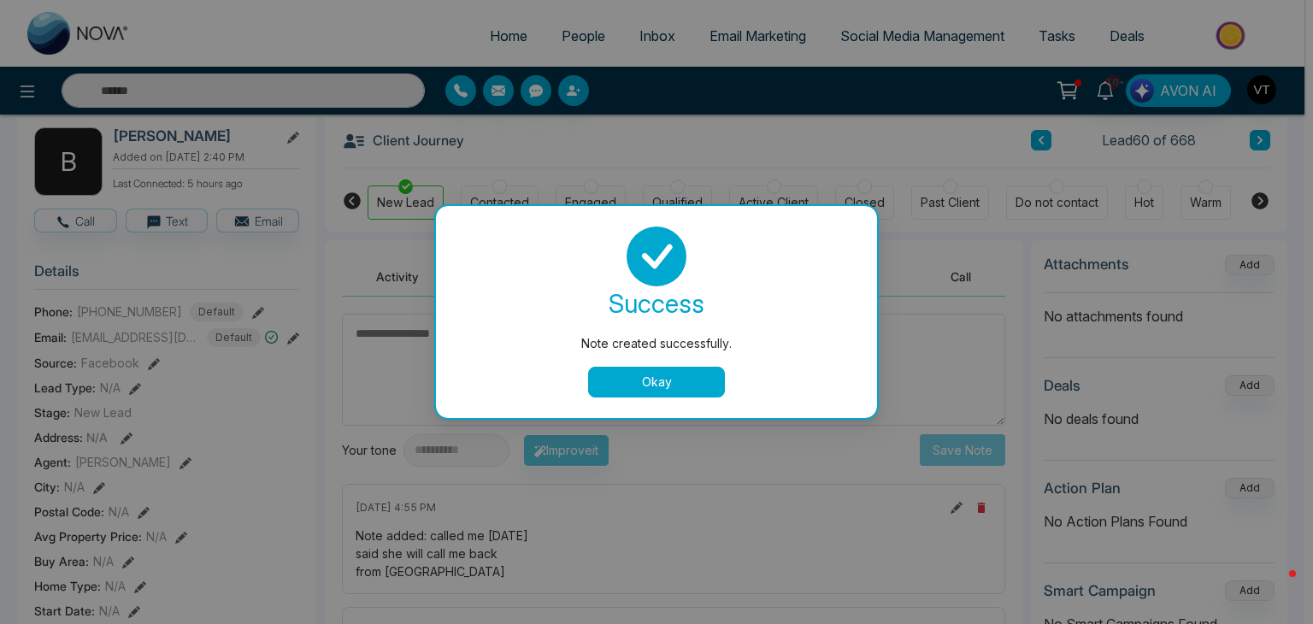
click at [704, 384] on button "Okay" at bounding box center [656, 382] width 137 height 31
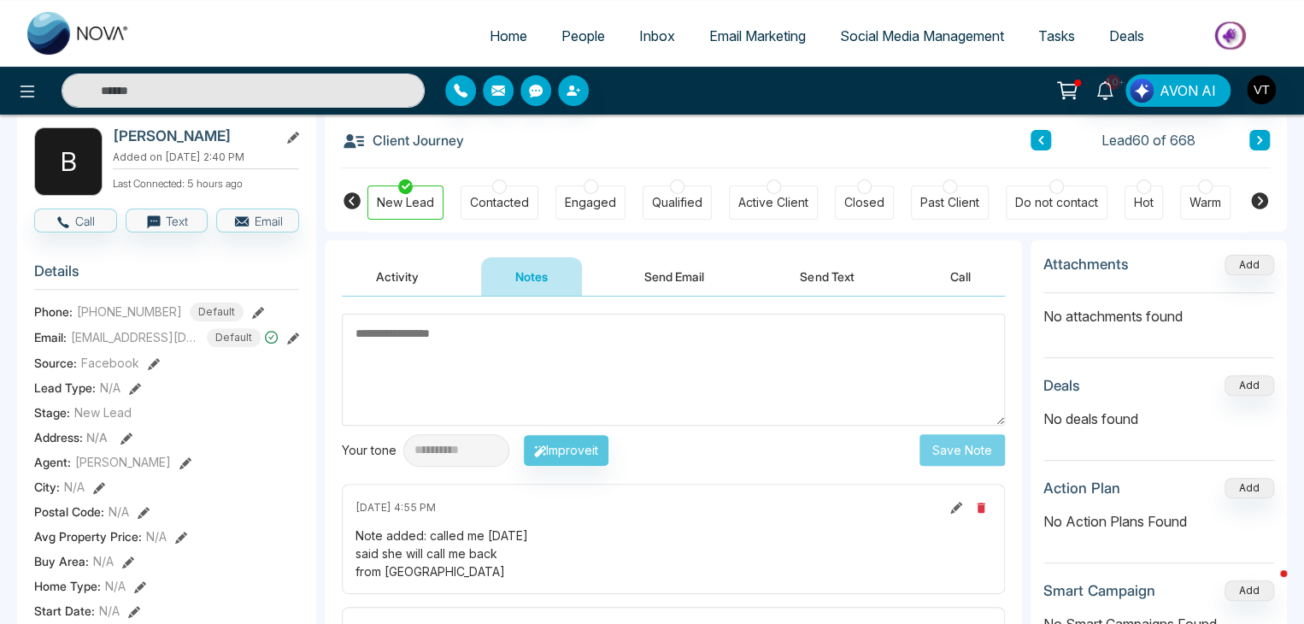
click at [1265, 138] on button at bounding box center [1259, 140] width 21 height 21
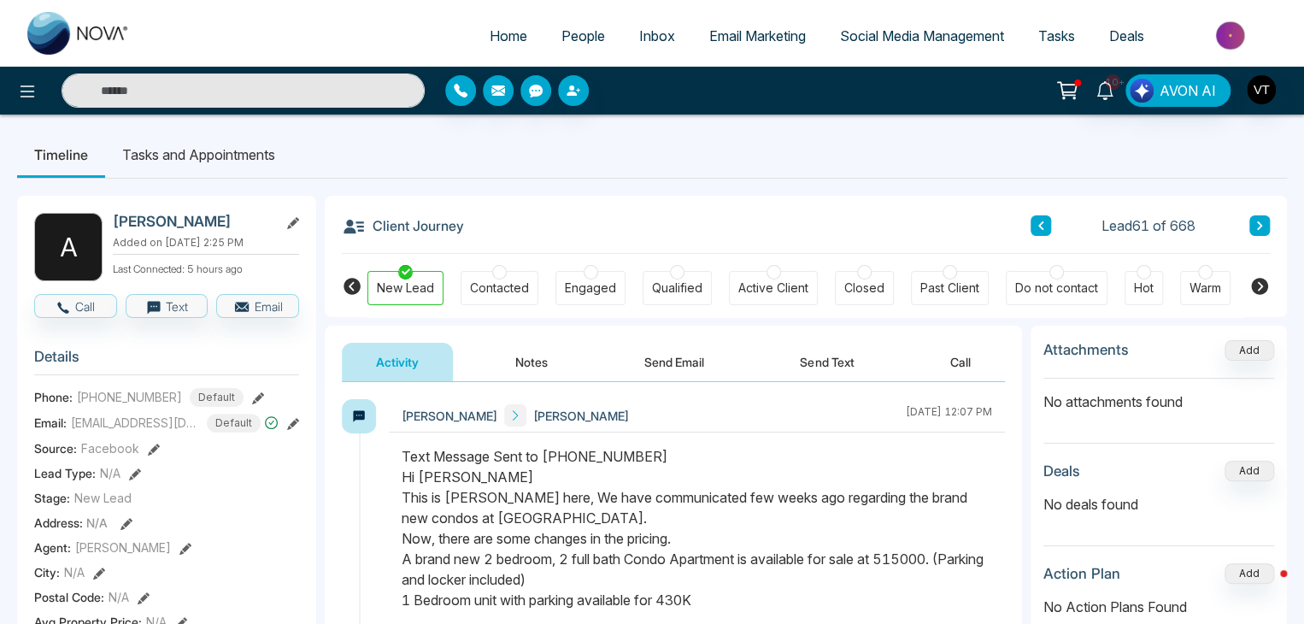
click at [1265, 137] on ul "Timeline Tasks and Appointments" at bounding box center [652, 155] width 1270 height 46
click at [1265, 136] on ul "Timeline Tasks and Appointments" at bounding box center [652, 155] width 1270 height 46
drag, startPoint x: 1256, startPoint y: 238, endPoint x: 1258, endPoint y: 227, distance: 11.2
click at [1256, 237] on div "Client Journey Lead 61 of 668" at bounding box center [806, 225] width 928 height 58
click at [1258, 226] on icon at bounding box center [1259, 225] width 9 height 10
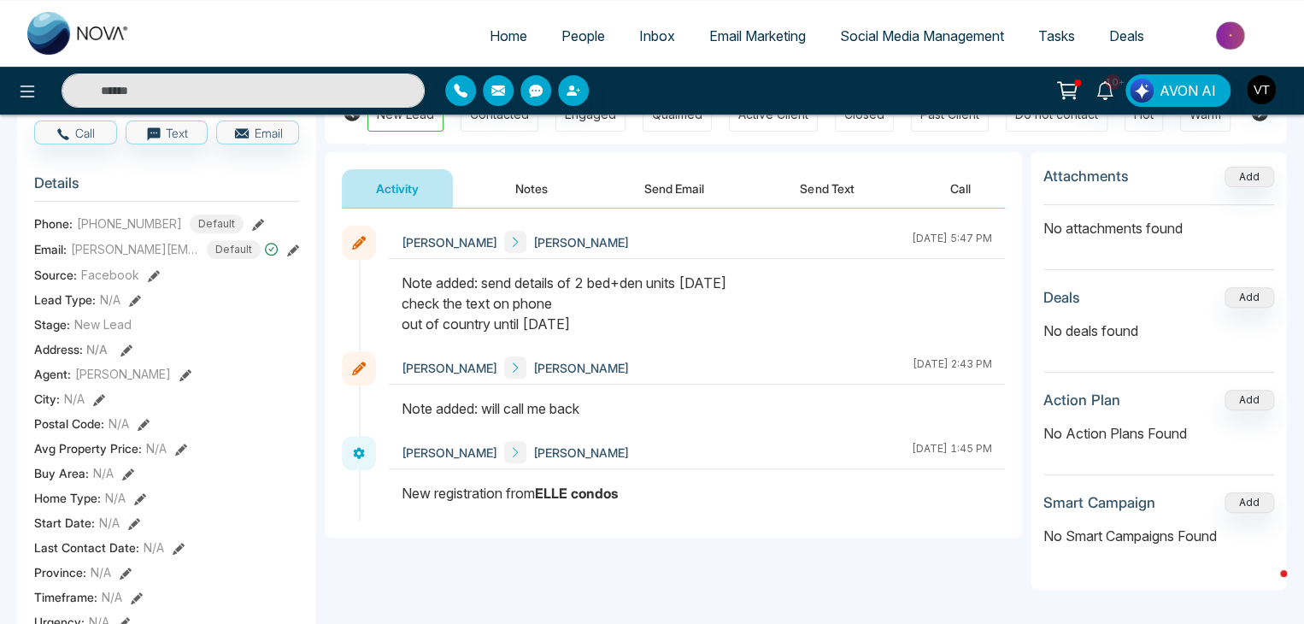
scroll to position [85, 0]
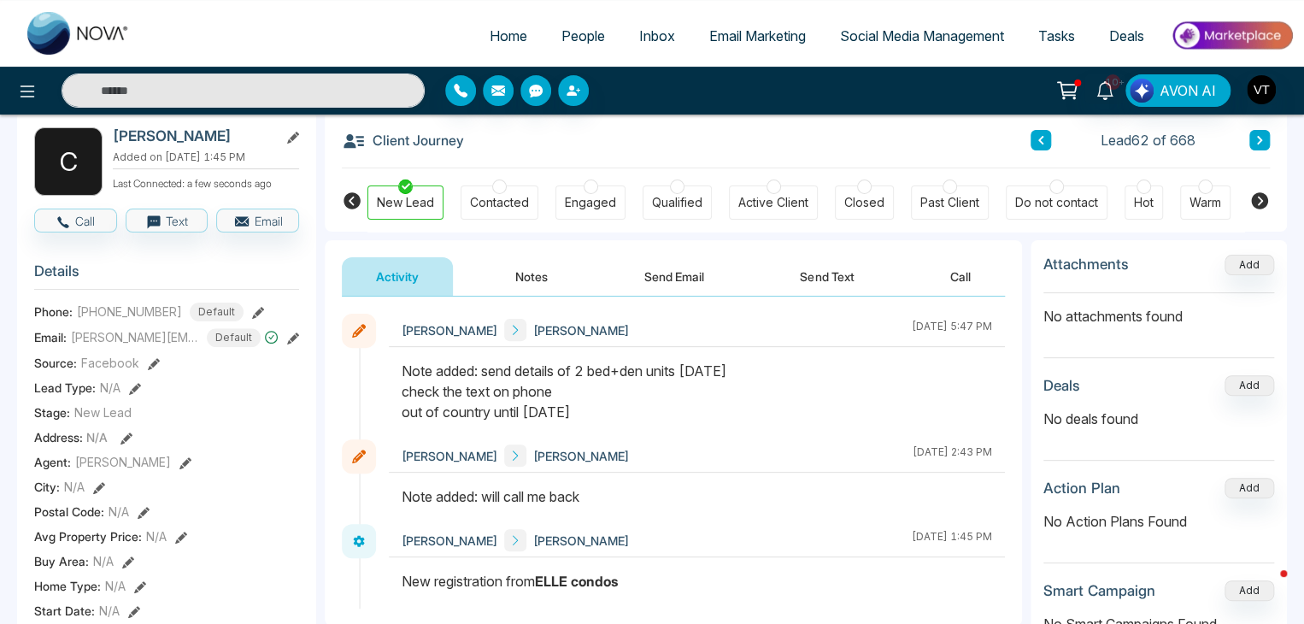
click at [1259, 141] on icon at bounding box center [1259, 140] width 5 height 9
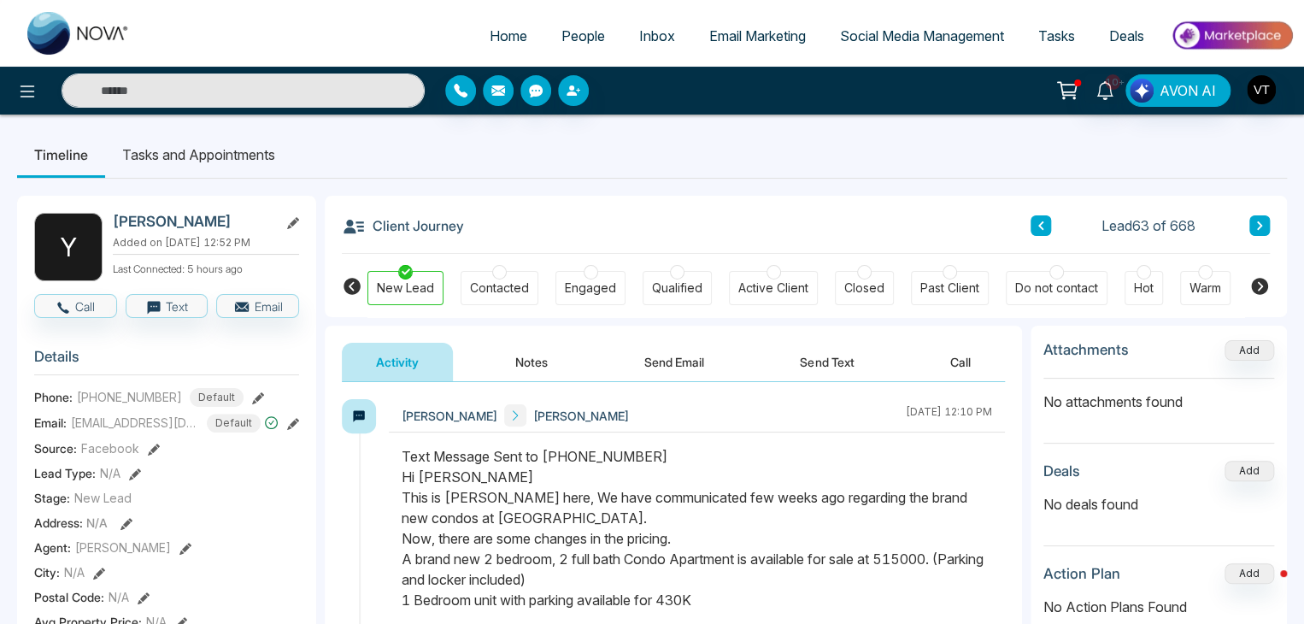
click at [1256, 140] on ul "Timeline Tasks and Appointments" at bounding box center [652, 155] width 1270 height 46
click at [1260, 222] on icon at bounding box center [1259, 225] width 9 height 10
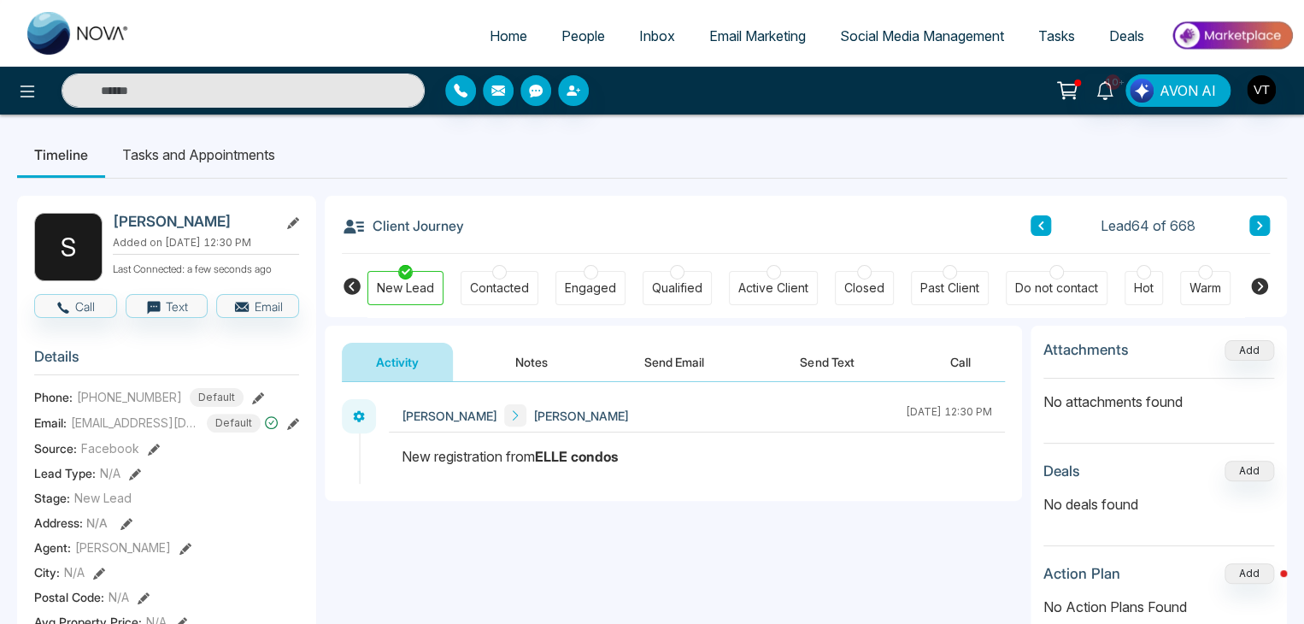
click at [1041, 227] on icon at bounding box center [1040, 225] width 5 height 9
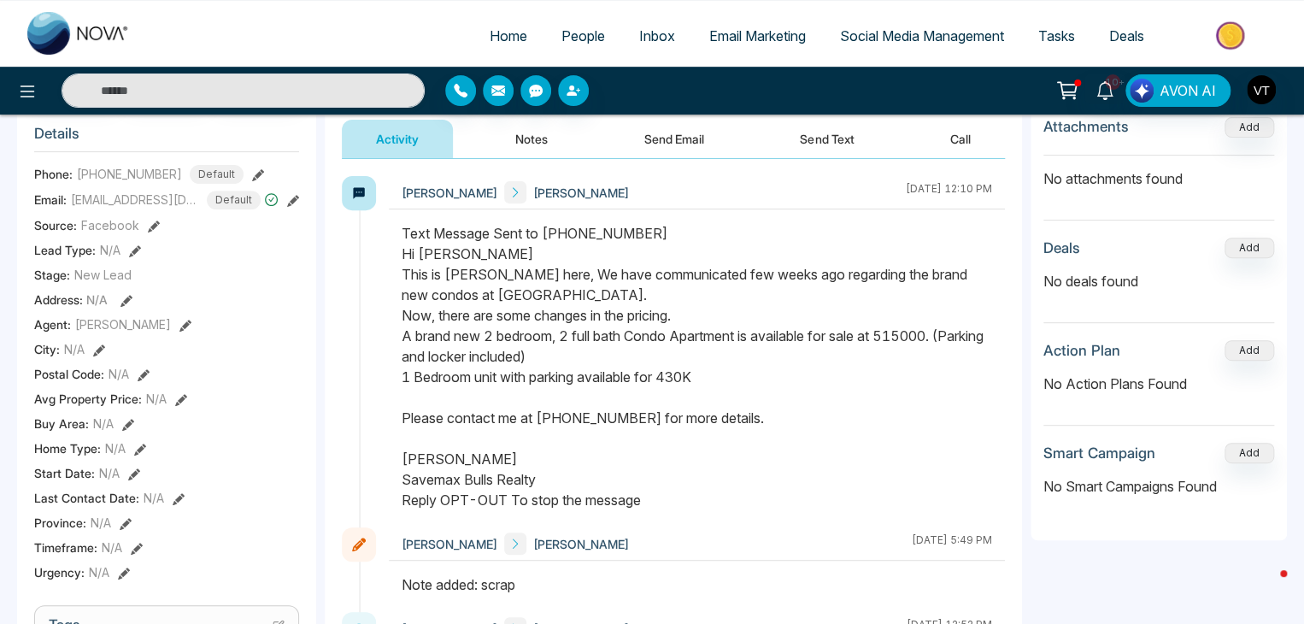
scroll to position [256, 0]
